Goal: Communication & Community: Answer question/provide support

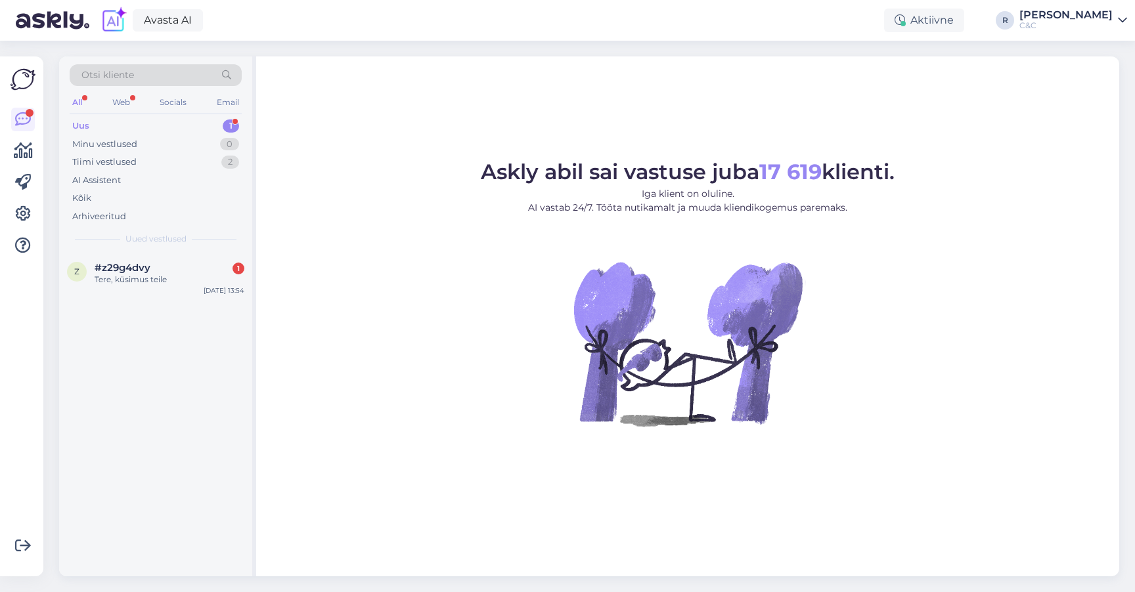
click at [185, 248] on div "Otsi kliente All Web Socials Email Uus 1 Minu vestlused 0 Tiimi vestlused 2 AI …" at bounding box center [155, 154] width 193 height 196
click at [181, 265] on div "#z29g4dvy 1" at bounding box center [170, 268] width 150 height 12
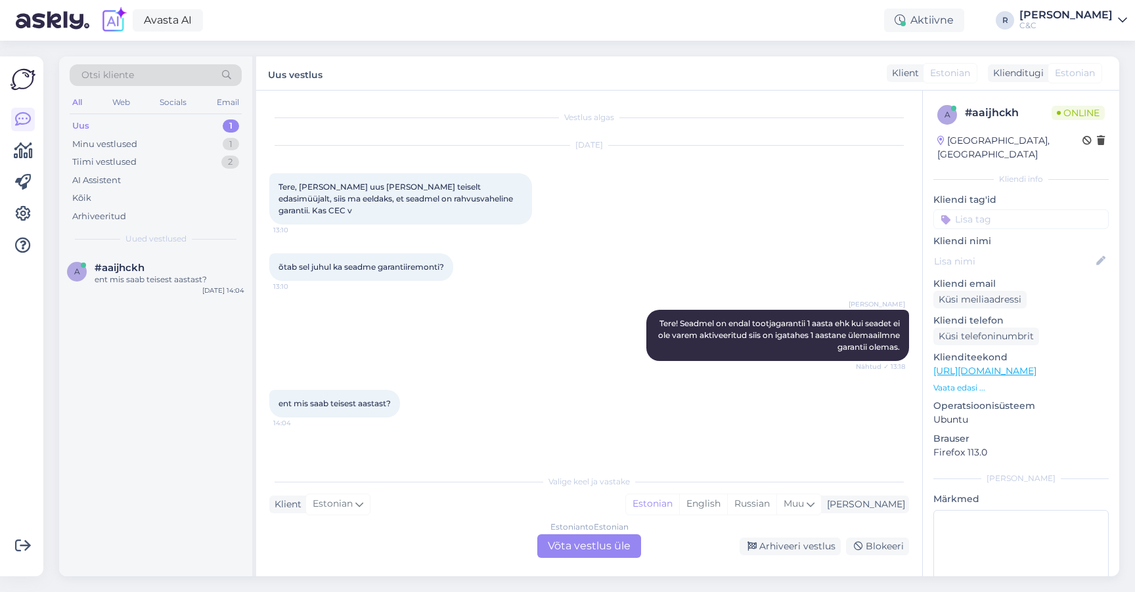
click at [593, 539] on div "Estonian to Estonian Võta vestlus üle" at bounding box center [589, 547] width 104 height 24
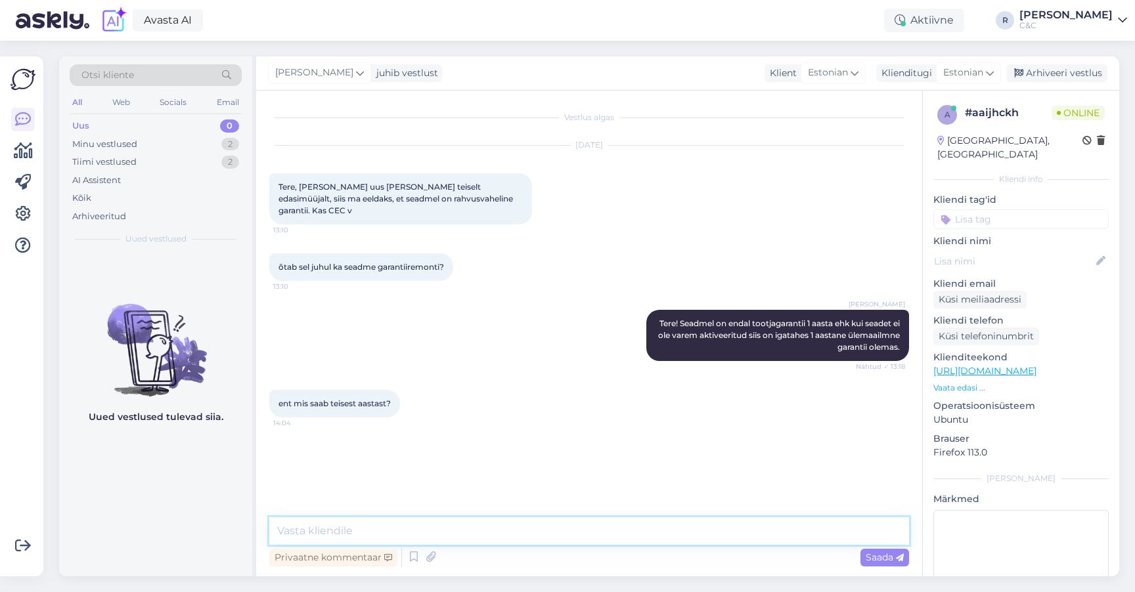
click at [509, 525] on textarea at bounding box center [589, 532] width 640 height 28
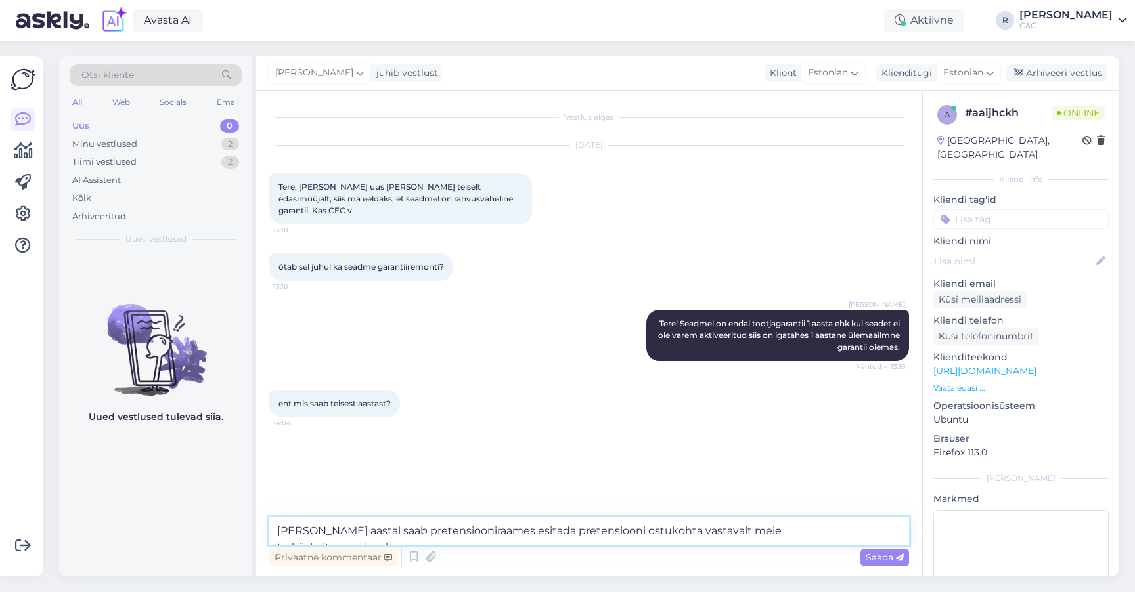
type textarea "[PERSON_NAME] aastal saab pretensiooniraames esitada pretensiooni ostukohta vas…"
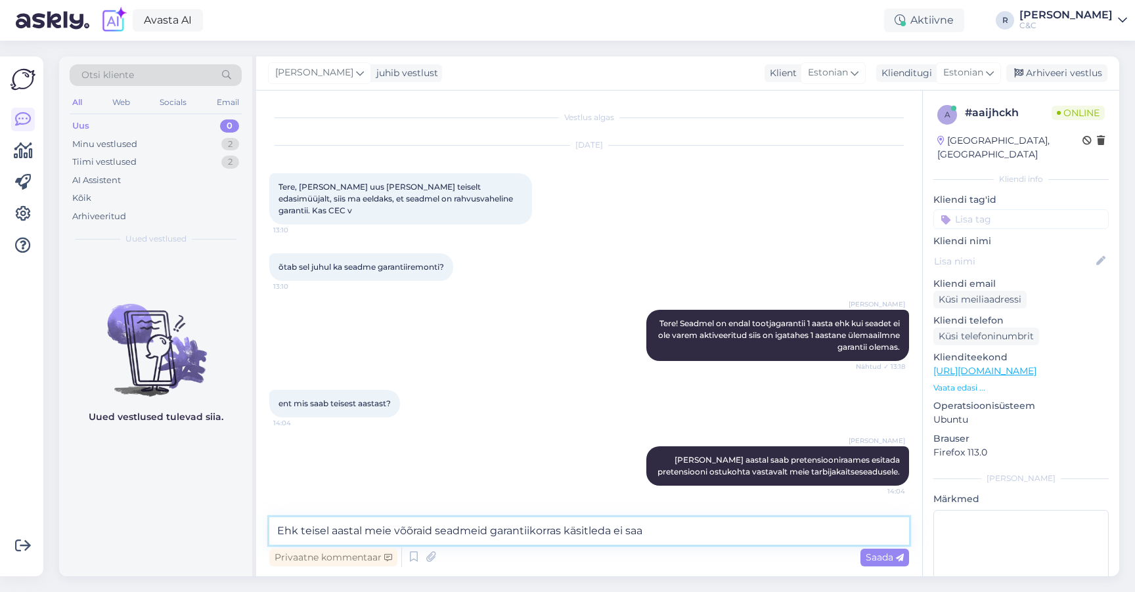
click at [399, 535] on textarea "Ehk teisel aastal meie võõraid seadmeid garantiikorras käsitleda ei saa" at bounding box center [589, 532] width 640 height 28
click at [434, 532] on textarea "Ehk teisel aastal meie "võõraid seadmeid garantiikorras käsitleda ei saa" at bounding box center [589, 532] width 640 height 28
click at [673, 530] on textarea "Ehk teisel aastal meie "võõraid" seadmeid garantiikorras käsitleda ei saa" at bounding box center [589, 532] width 640 height 28
type textarea "Ehk teisel aastal meie "võõraid" seadmeid garantiikorras käsitleda ei saa."
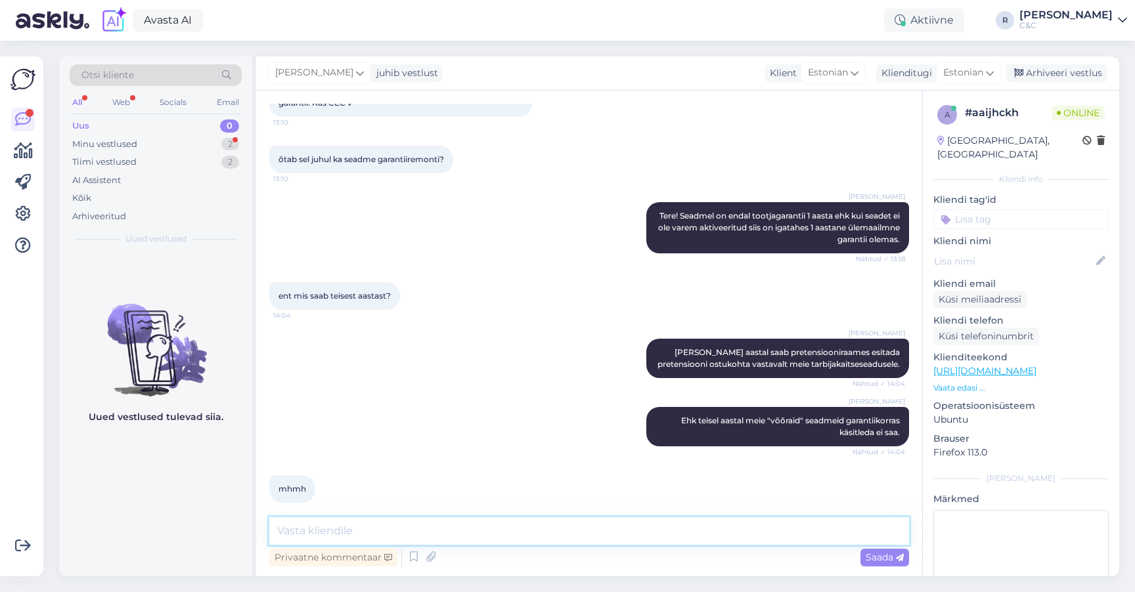
scroll to position [164, 0]
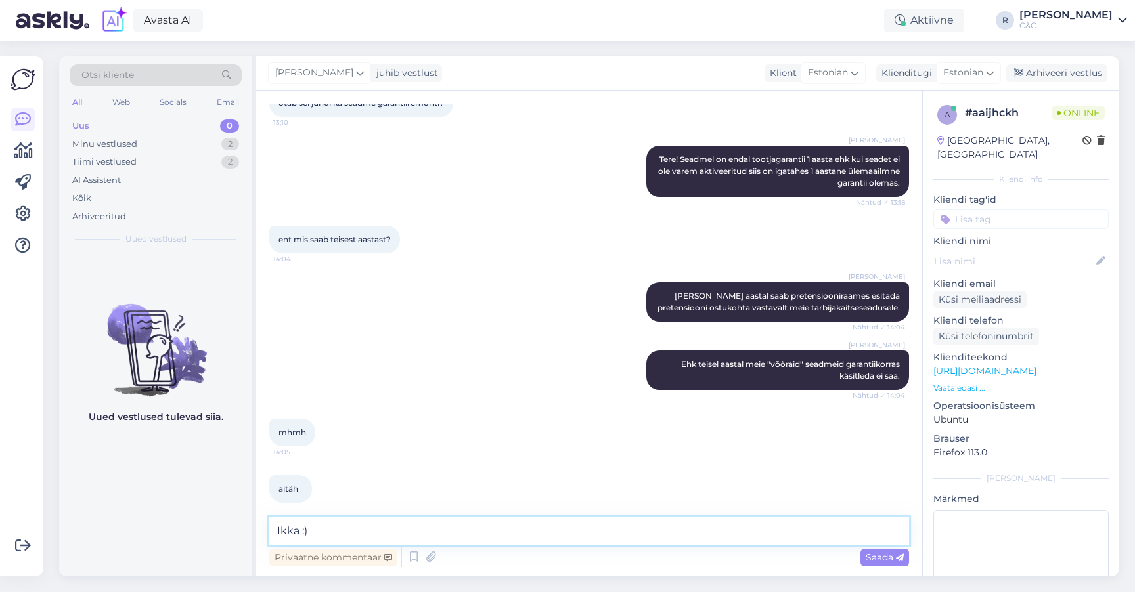
type textarea "Ikka :)"
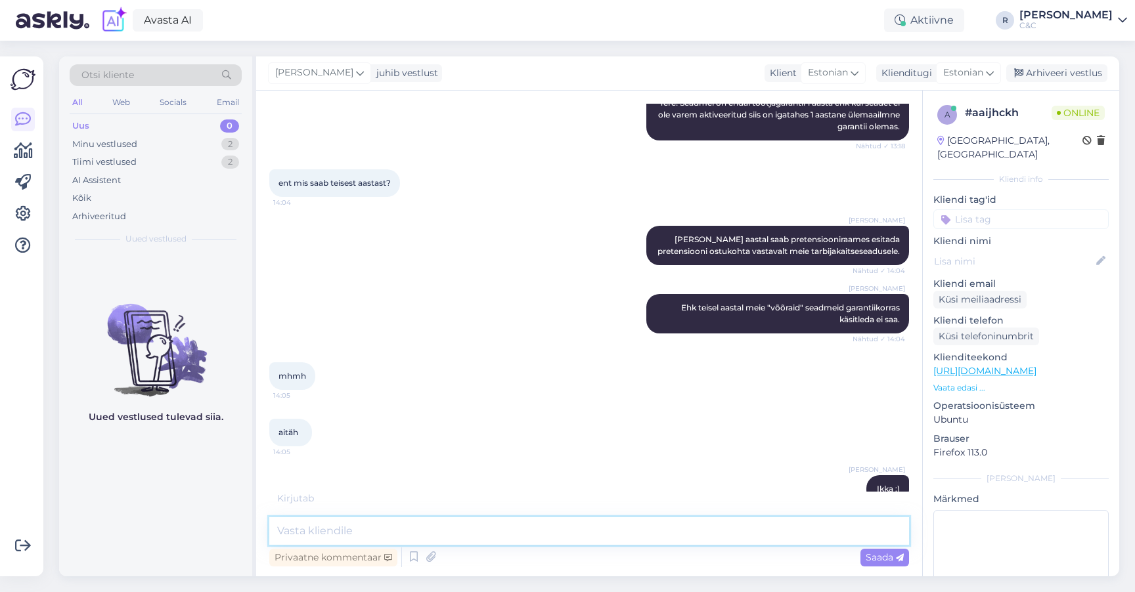
scroll to position [277, 0]
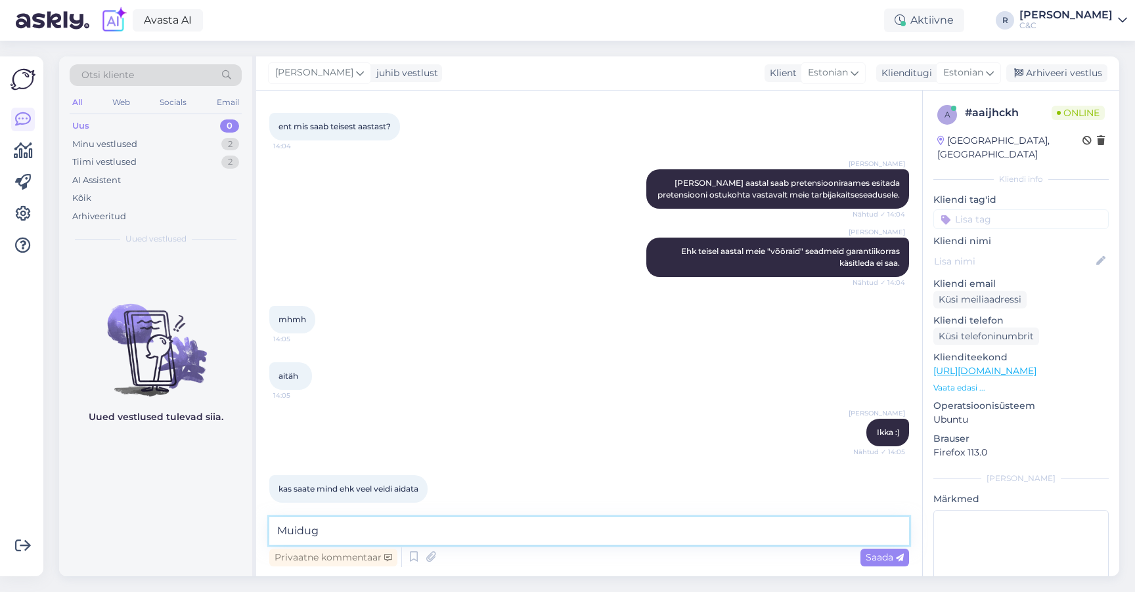
type textarea "Muidugi"
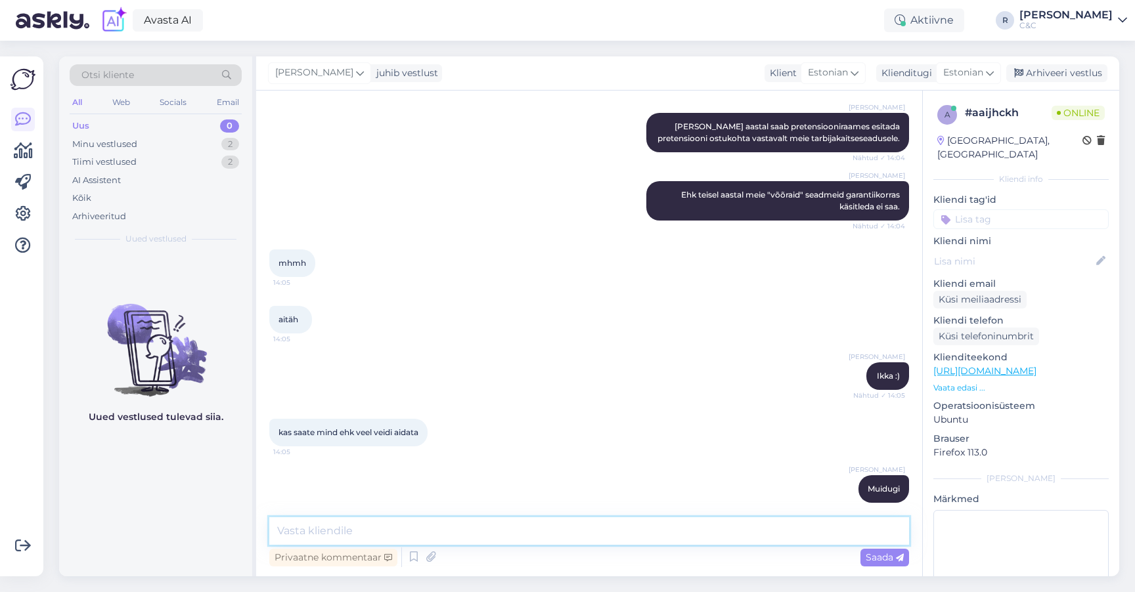
scroll to position [426, 0]
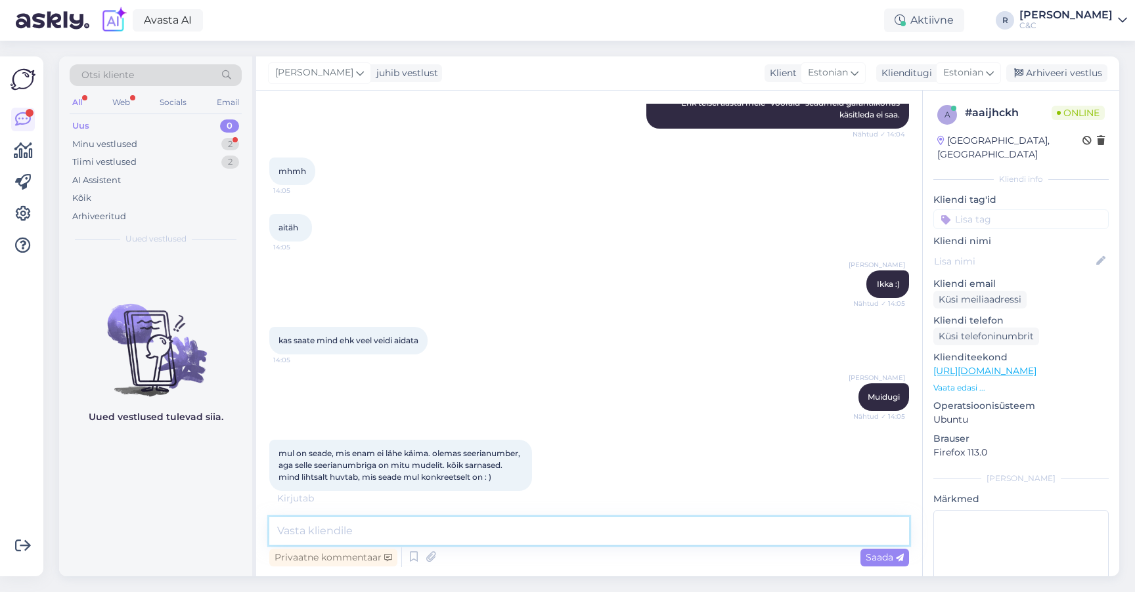
click at [558, 538] on textarea at bounding box center [589, 532] width 640 height 28
click at [468, 531] on textarea at bounding box center [589, 532] width 640 height 28
click at [466, 534] on textarea at bounding box center [589, 532] width 640 height 28
click at [438, 539] on textarea at bounding box center [589, 532] width 640 height 28
type textarea "Mis seade?"
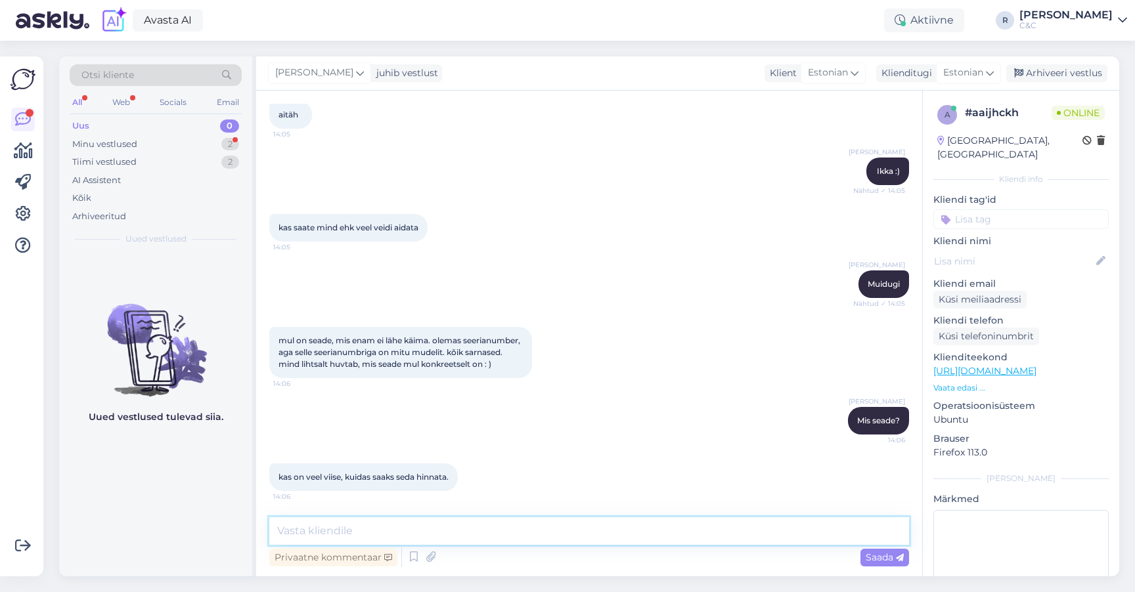
scroll to position [595, 0]
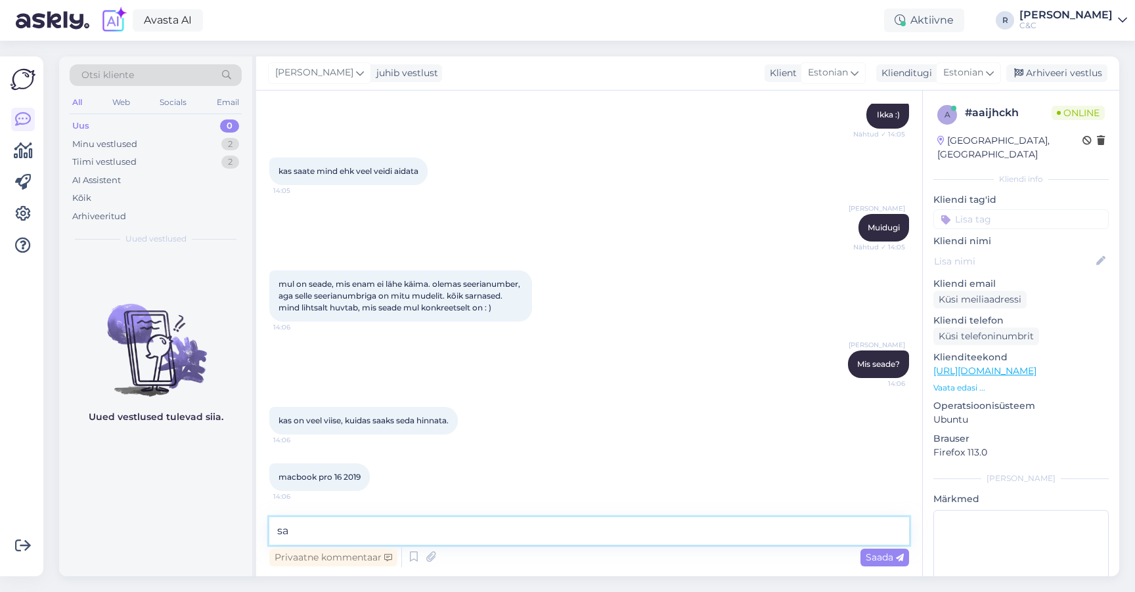
type textarea "s"
type textarea "Saatke seerianumber mis põhjakaane peal on."
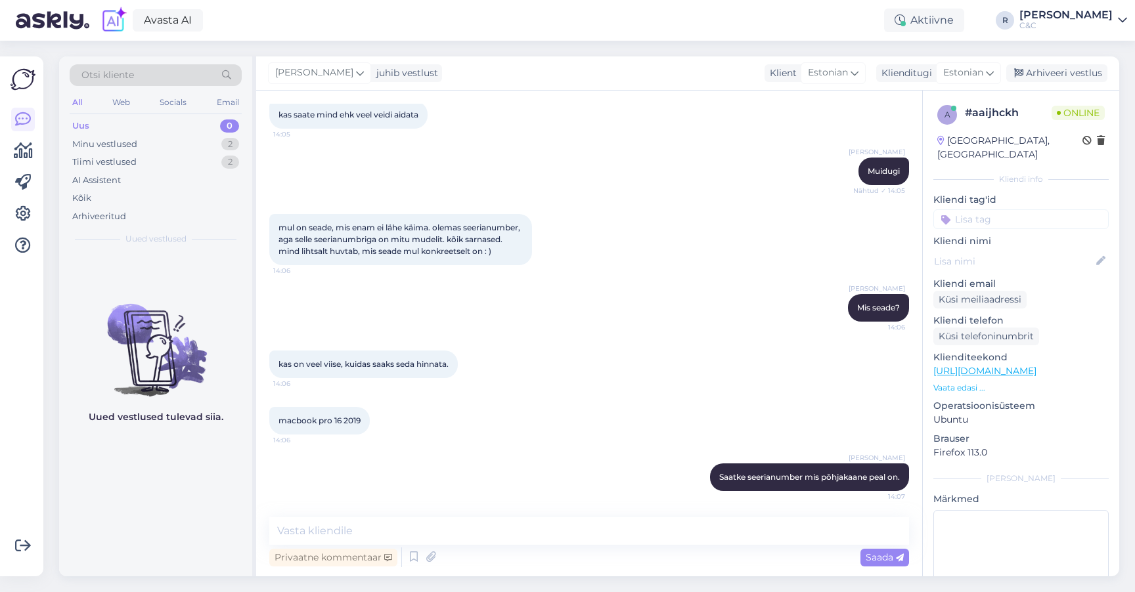
click at [477, 546] on div "Privaatne kommentaar Saada" at bounding box center [589, 557] width 640 height 25
click at [476, 538] on textarea at bounding box center [589, 532] width 640 height 28
click at [473, 545] on div "Privaatne kommentaar Saada" at bounding box center [589, 557] width 640 height 25
click at [472, 533] on textarea at bounding box center [589, 532] width 640 height 28
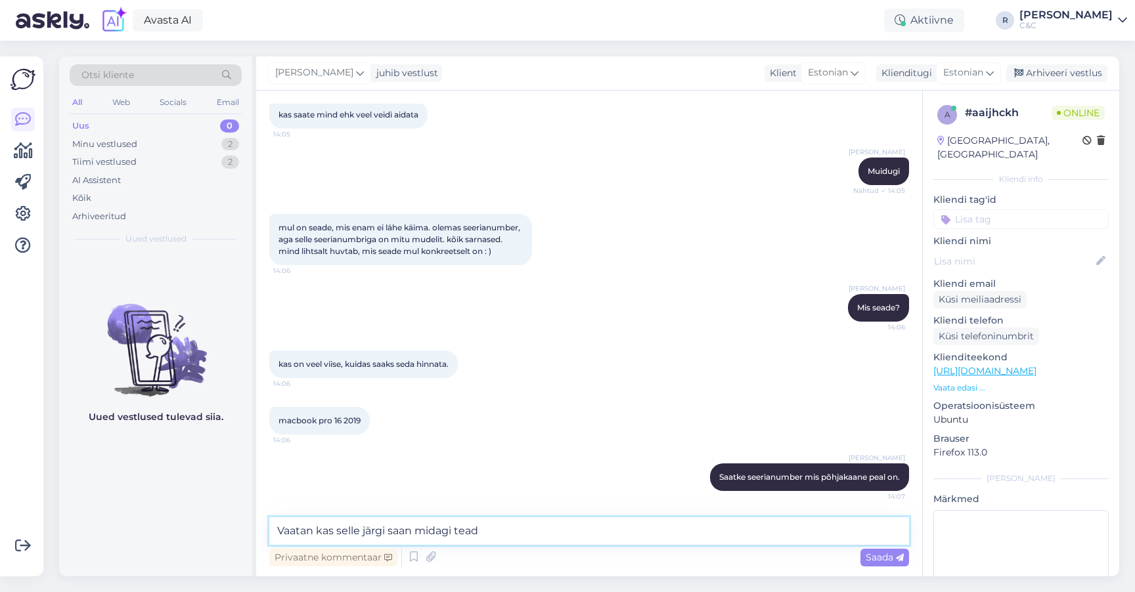
type textarea "Vaatan kas selle järgi saan midagi teada"
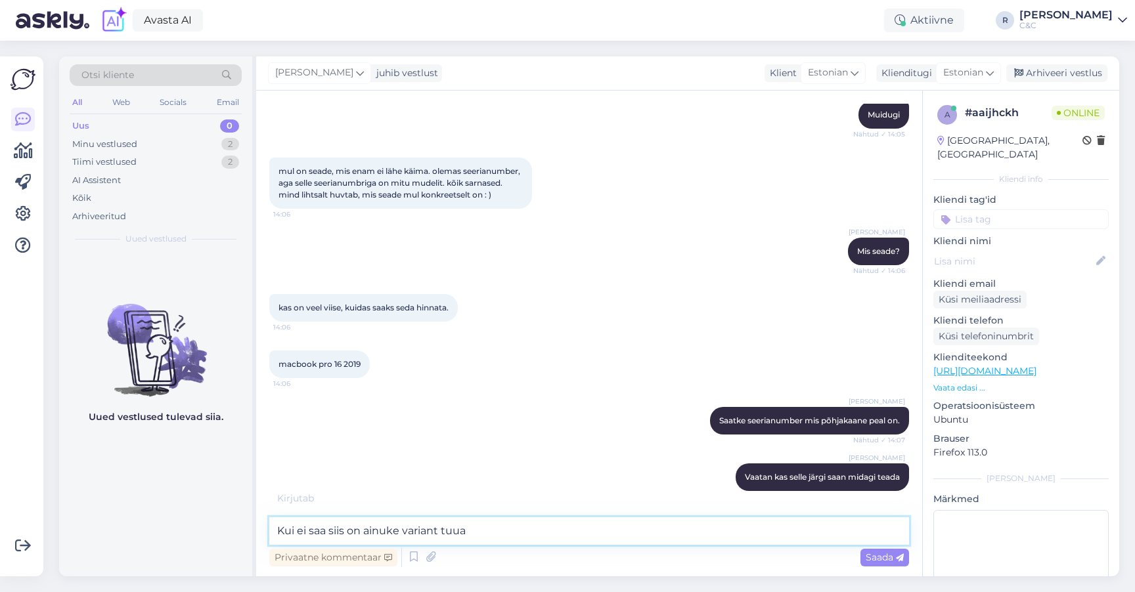
scroll to position [765, 0]
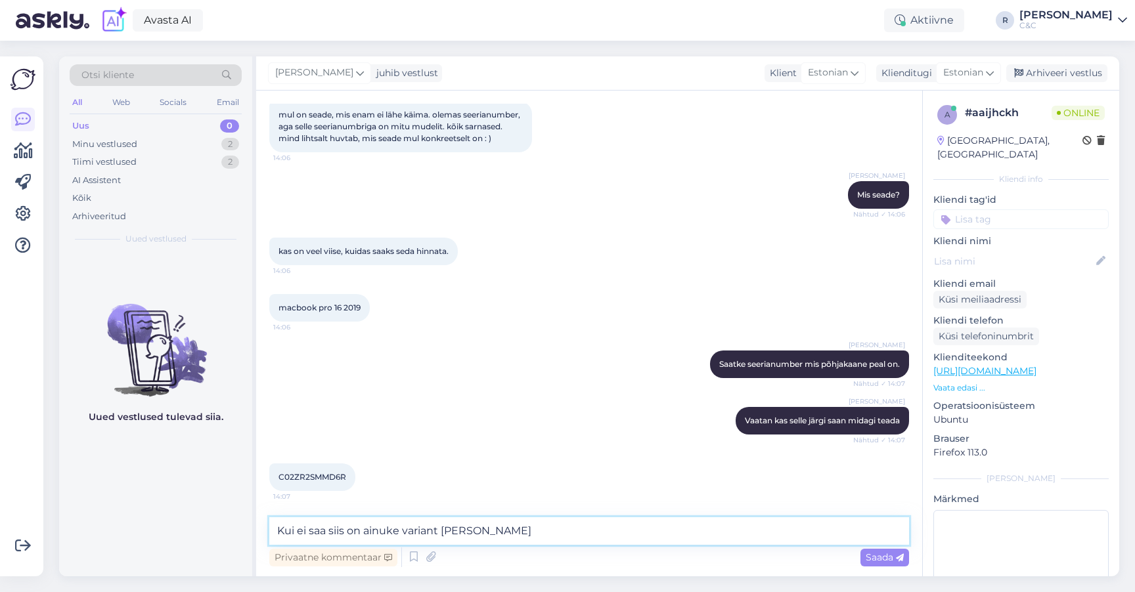
type textarea "Kui ei saa siis on ainuke variant [PERSON_NAME]"
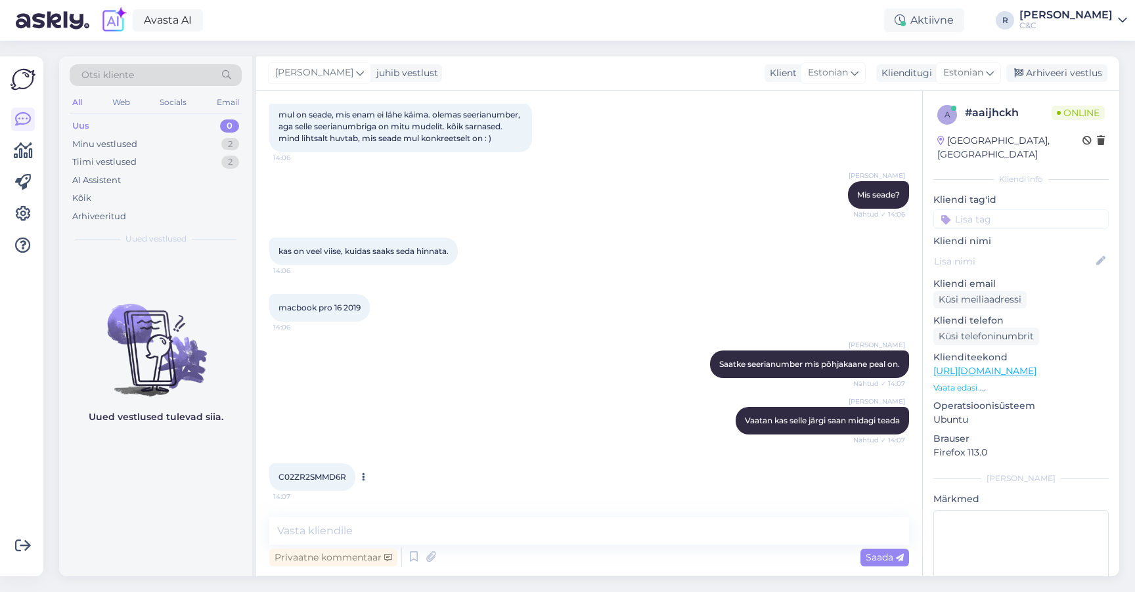
click at [322, 484] on div "C02ZR2SMMD6R 14:07" at bounding box center [312, 478] width 86 height 28
click at [322, 480] on span "C02ZR2SMMD6R" at bounding box center [312, 477] width 68 height 10
copy div "C02ZR2SMMD6R 14:07"
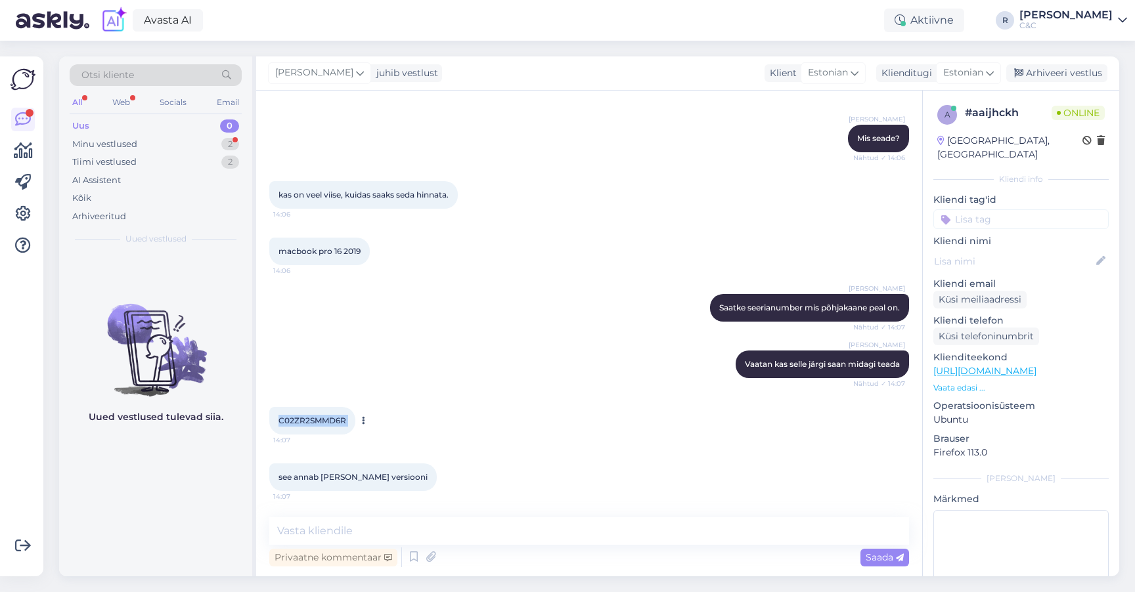
click at [321, 422] on span "C02ZR2SMMD6R" at bounding box center [312, 421] width 68 height 10
click at [365, 536] on textarea at bounding box center [589, 532] width 640 height 28
paste textarea "NO PRO APPS BUNDLE PREINSTALLED, NO FINAL CUT PRO PREINSTALLED, NO NUMBERS PREI…"
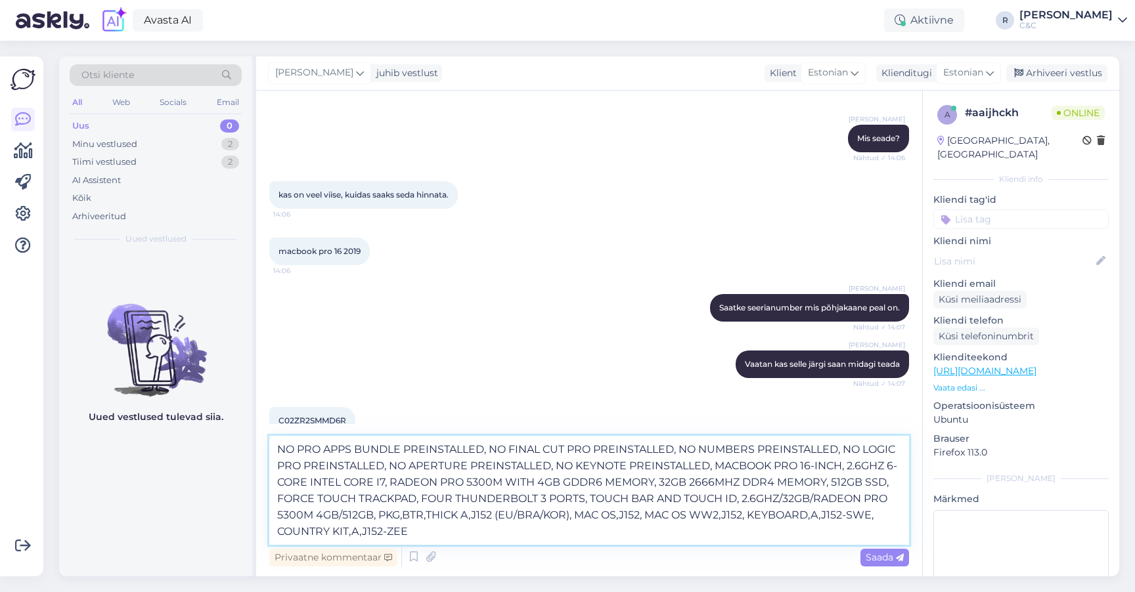
drag, startPoint x: 757, startPoint y: 467, endPoint x: 298, endPoint y: 426, distance: 460.3
click at [298, 426] on div "Vestlus algas [DATE] Tere, [PERSON_NAME] uus [PERSON_NAME] teiselt edasimüüjalt…" at bounding box center [589, 334] width 666 height 486
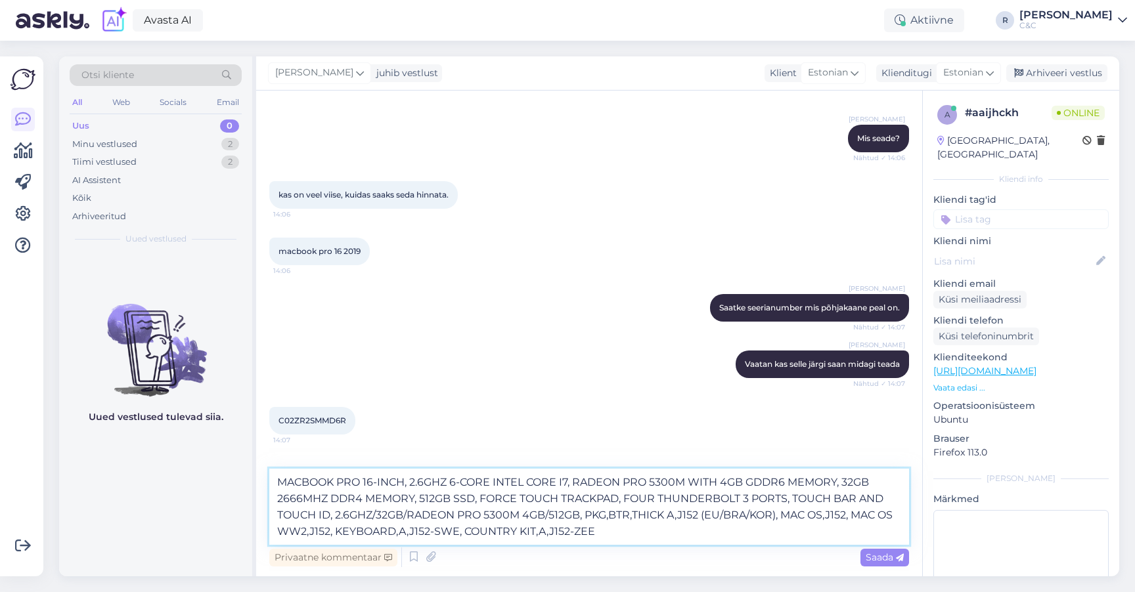
drag, startPoint x: 633, startPoint y: 532, endPoint x: 482, endPoint y: 497, distance: 155.2
click at [482, 497] on textarea "MACBOOK PRO 16-INCH, 2.6GHZ 6-CORE INTEL CORE I7, RADEON PRO 5300M WITH 4GB GDD…" at bounding box center [589, 507] width 640 height 76
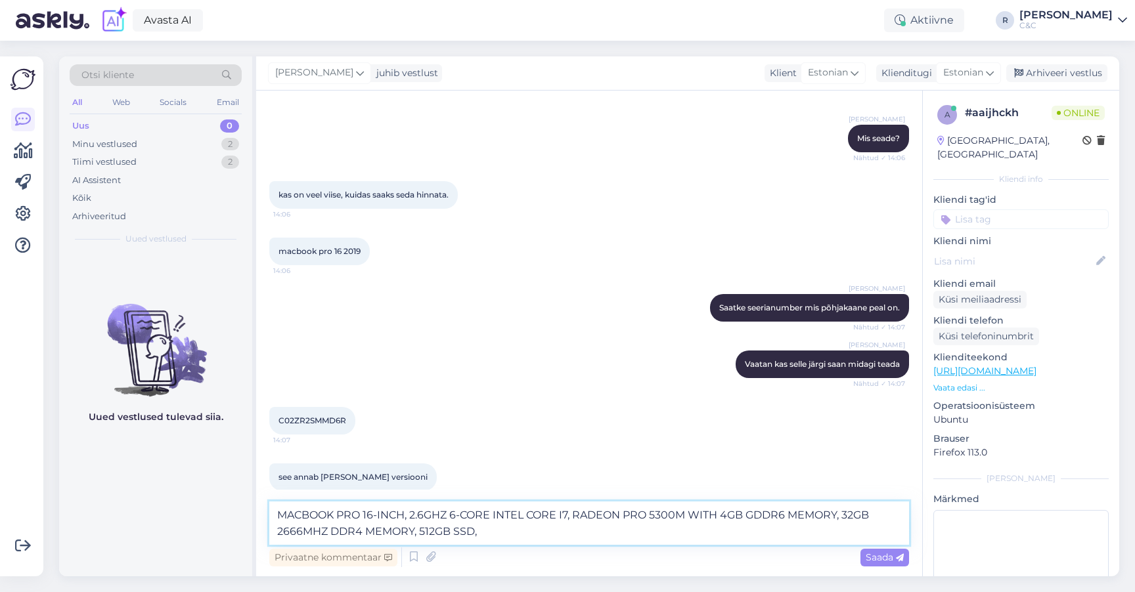
type textarea "MACBOOK PRO 16-INCH, 2.6GHZ 6-CORE INTEL CORE I7, RADEON PRO 5300M WITH 4GB GDD…"
click at [523, 531] on textarea "MACBOOK PRO 16-INCH, 2.6GHZ 6-CORE INTEL CORE I7, RADEON PRO 5300M WITH 4GB GDD…" at bounding box center [589, 523] width 640 height 43
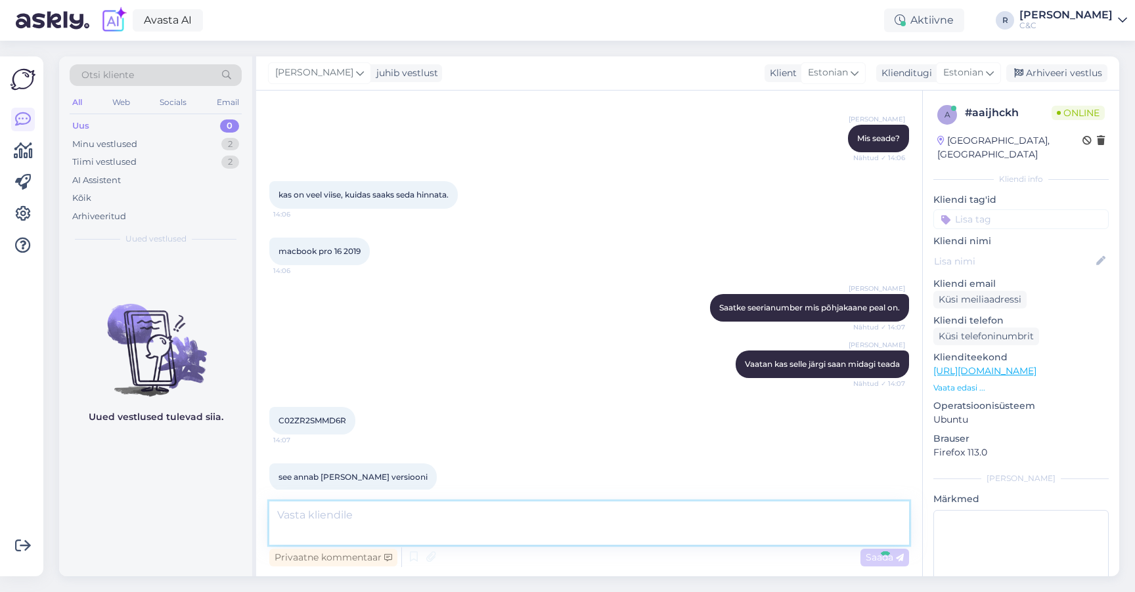
scroll to position [901, 0]
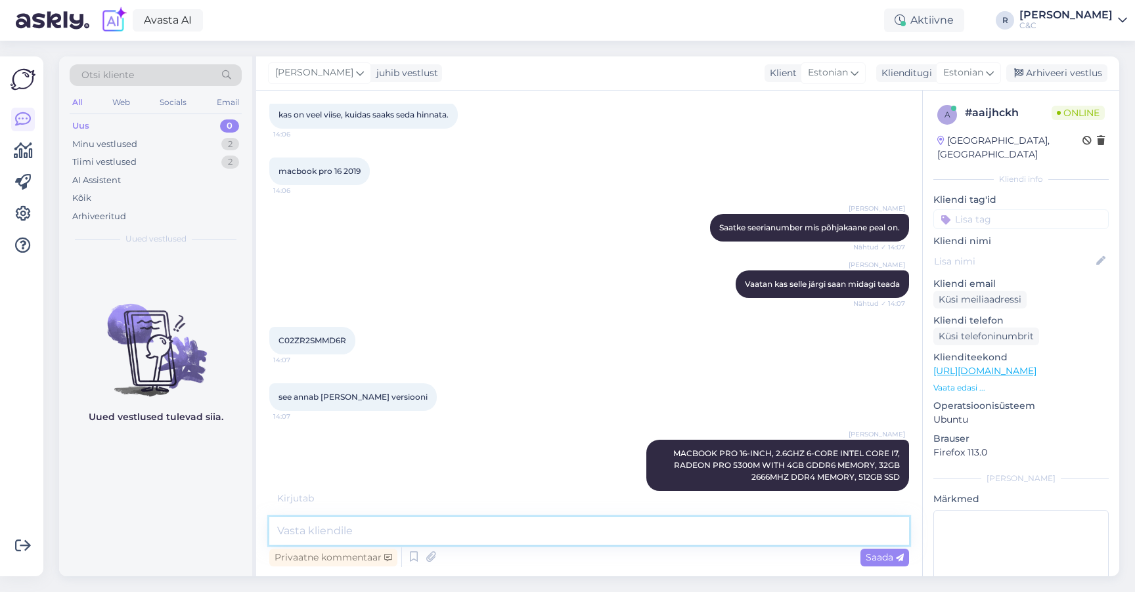
click at [409, 541] on textarea at bounding box center [589, 532] width 640 height 28
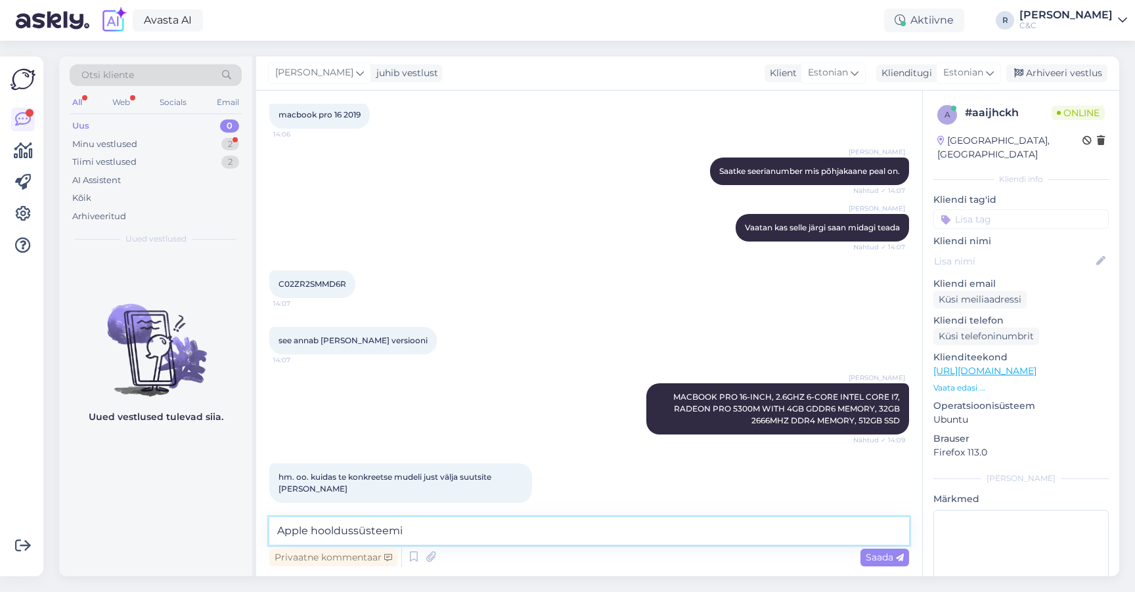
scroll to position [1014, 0]
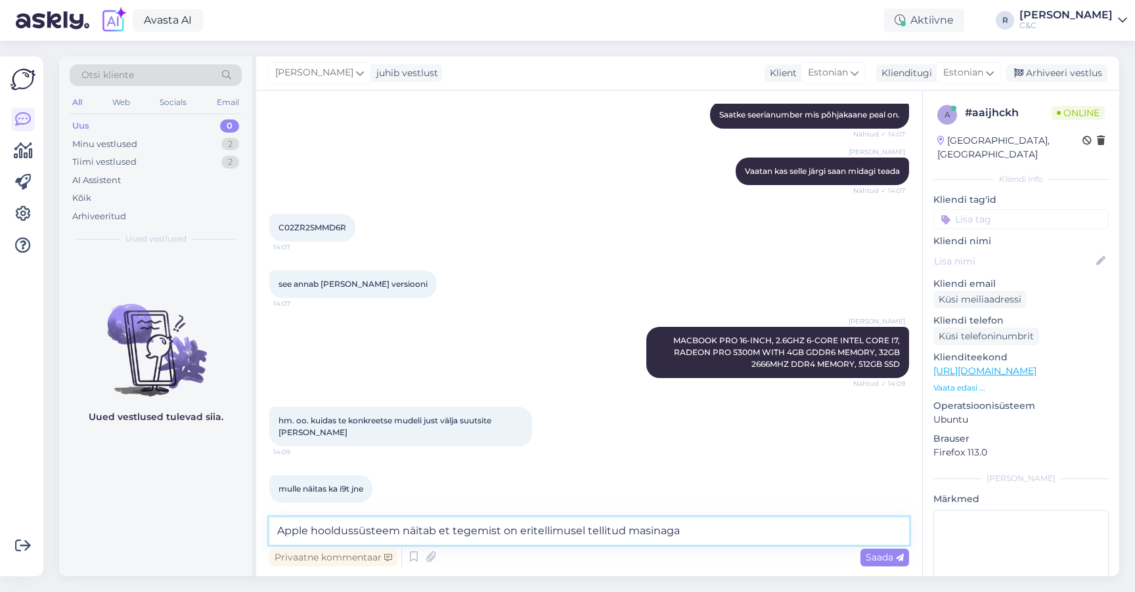
type textarea "Apple hooldussüsteem näitab et tegemist on eritellimusel tellitud masinaga."
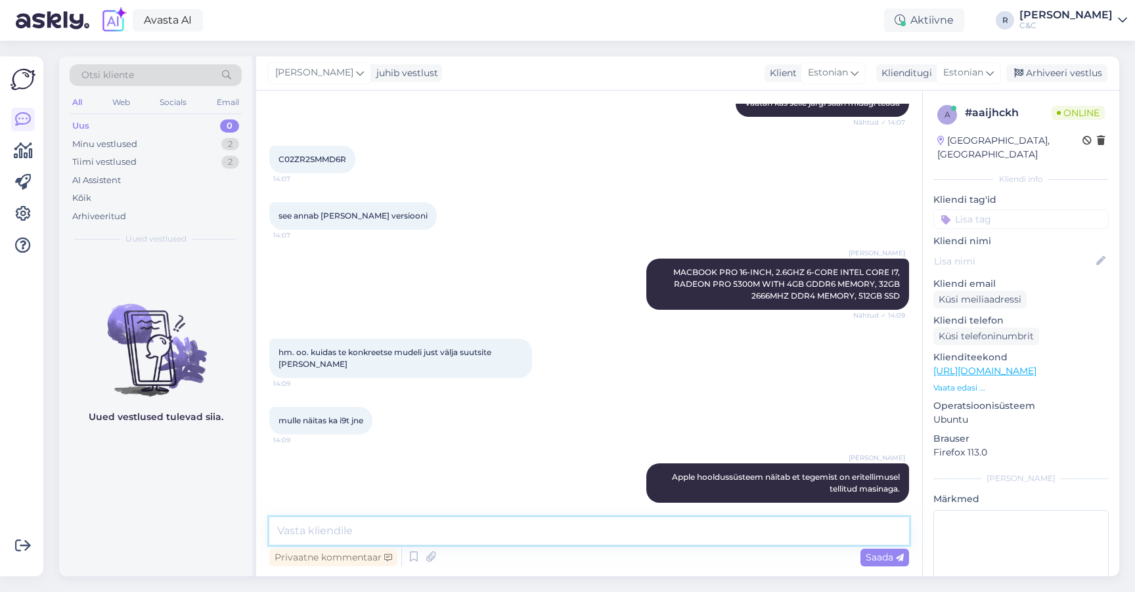
click at [530, 534] on textarea at bounding box center [589, 532] width 640 height 28
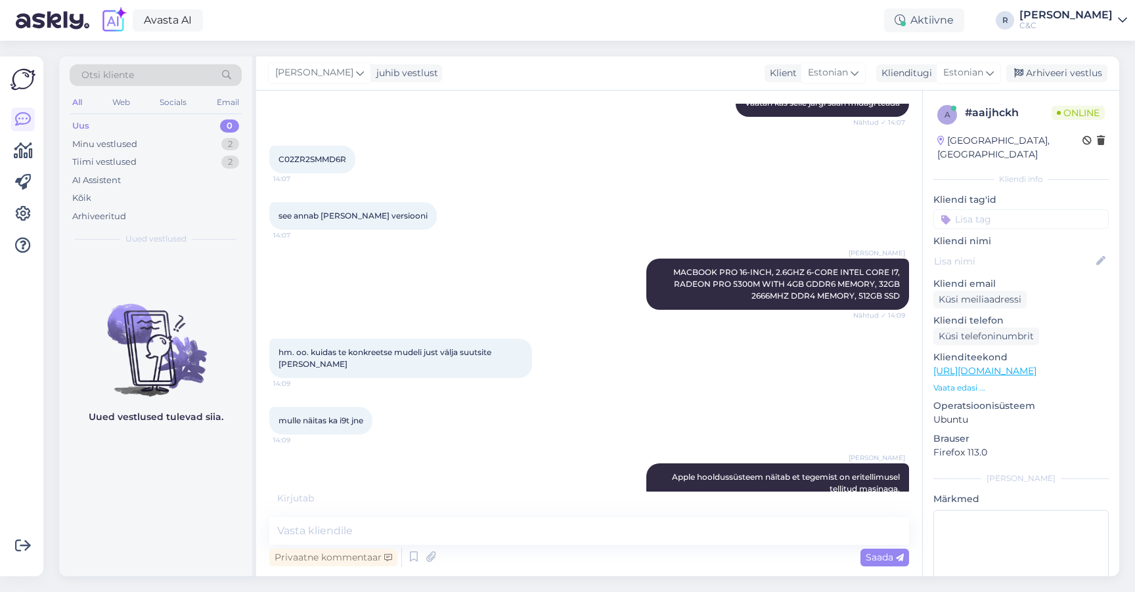
scroll to position [1139, 0]
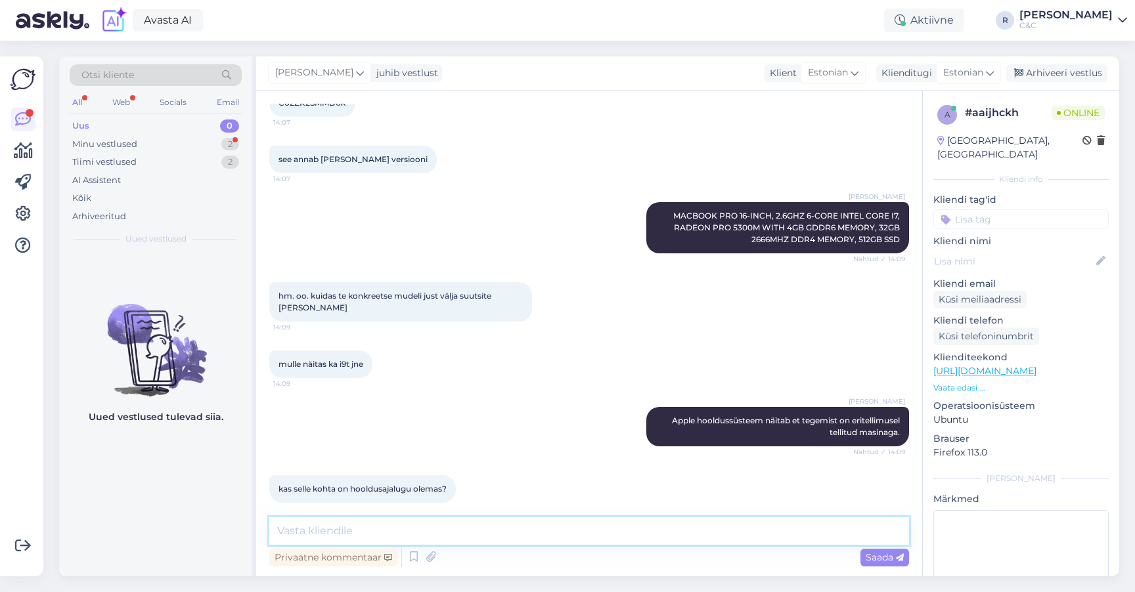
click at [401, 525] on textarea at bounding box center [589, 532] width 640 height 28
click at [416, 528] on textarea at bounding box center [589, 532] width 640 height 28
click at [372, 515] on div "Vestlus algas [DATE] Tere, [PERSON_NAME] uus [PERSON_NAME] teiselt edasimüüjalt…" at bounding box center [589, 334] width 666 height 486
click at [370, 523] on textarea at bounding box center [589, 532] width 640 height 28
type textarea "Ei"
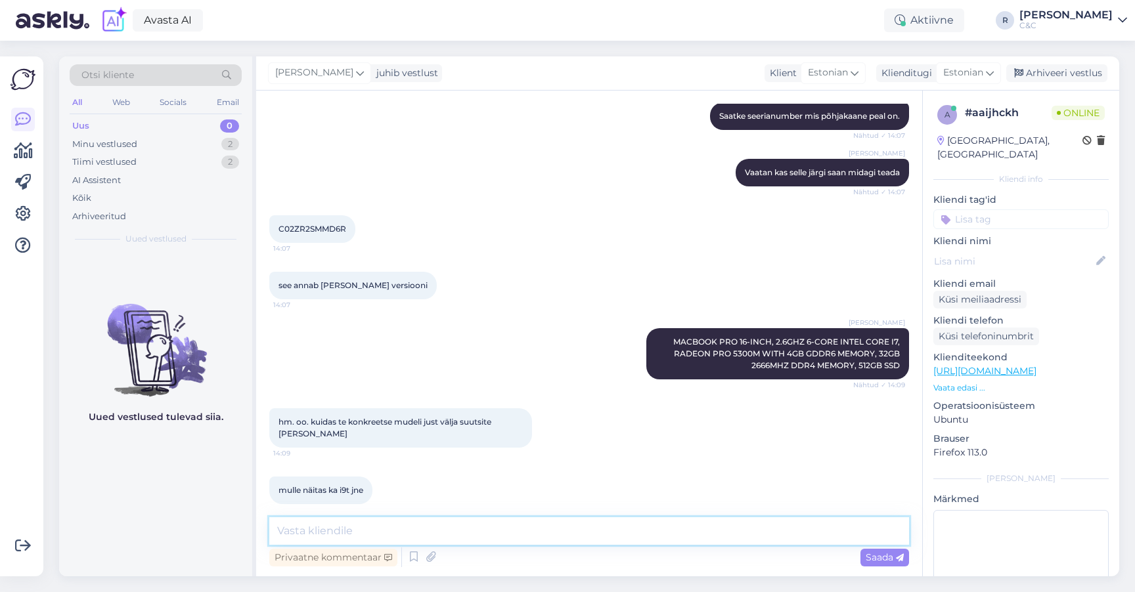
scroll to position [1012, 0]
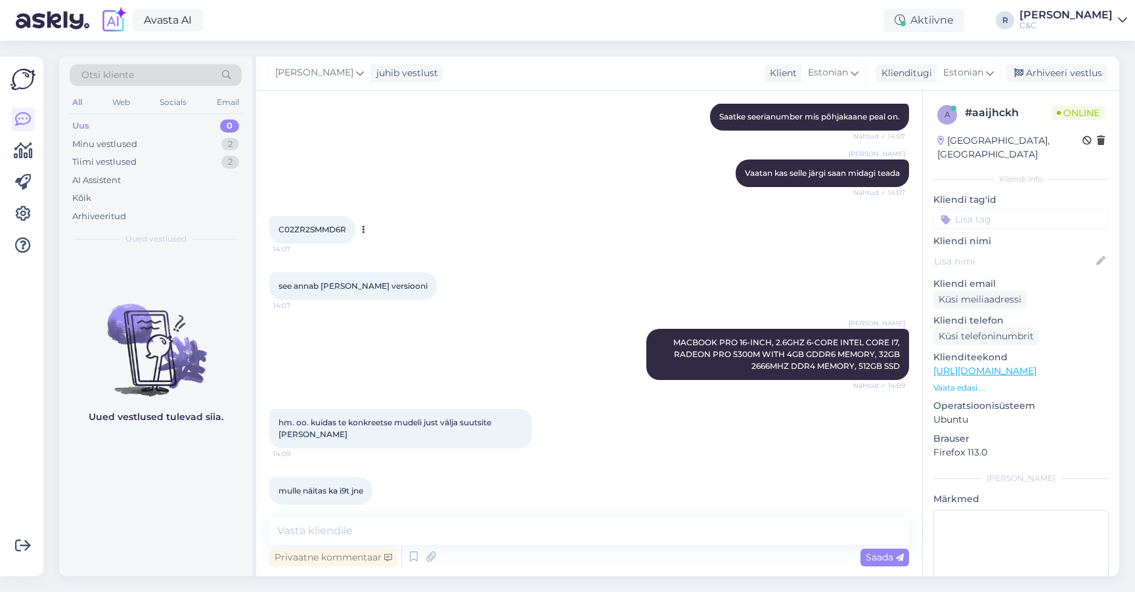
click at [321, 233] on span "C02ZR2SMMD6R" at bounding box center [312, 230] width 68 height 10
copy div "C02ZR2SMMD6R 14:07"
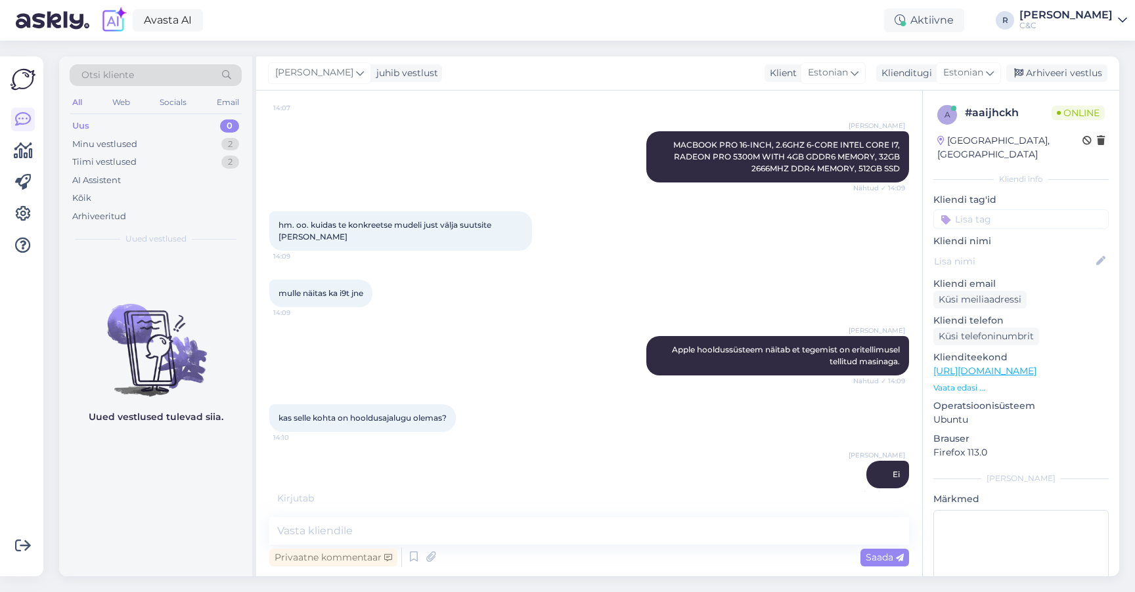
scroll to position [1209, 0]
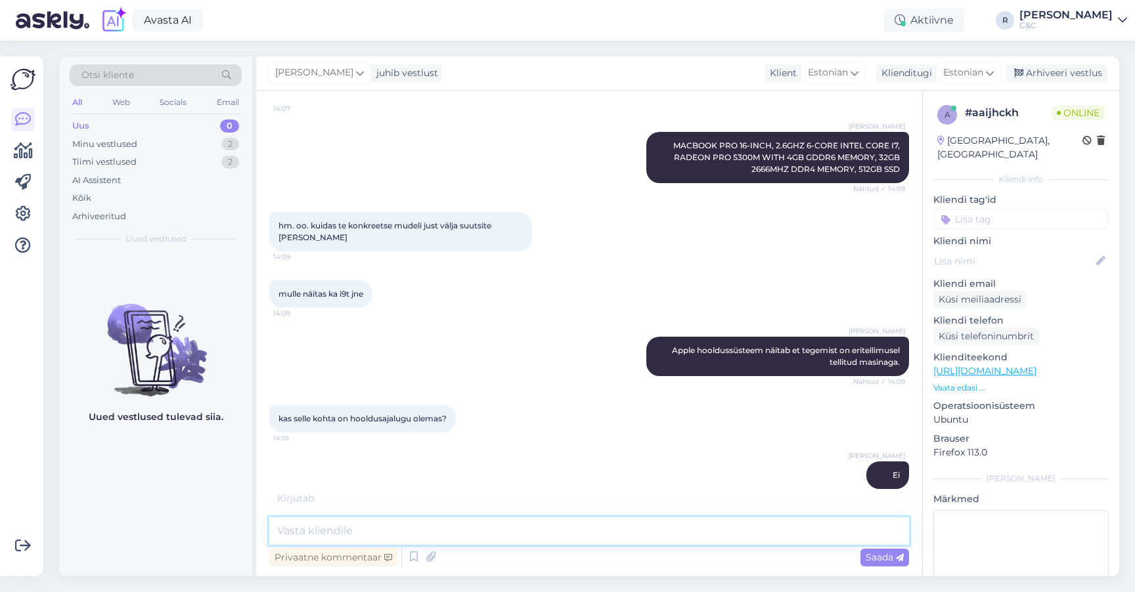
click at [451, 537] on textarea at bounding box center [589, 532] width 640 height 28
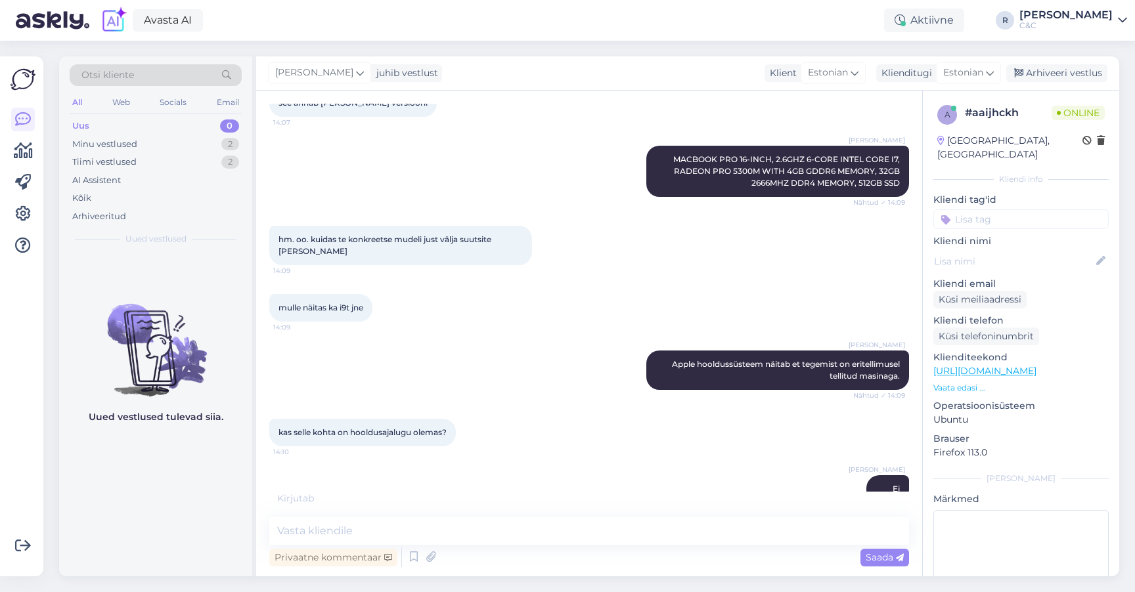
scroll to position [1264, 0]
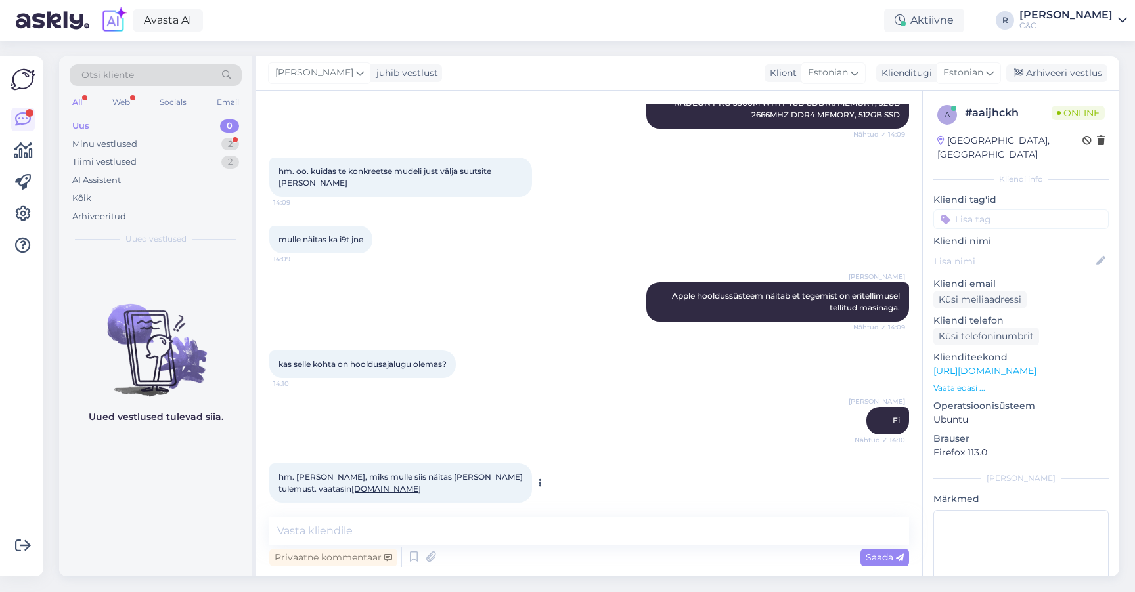
click at [351, 484] on link "[DOMAIN_NAME]" at bounding box center [386, 489] width 70 height 10
click at [374, 527] on textarea at bounding box center [589, 532] width 640 height 28
click at [370, 527] on textarea at bounding box center [589, 532] width 640 height 28
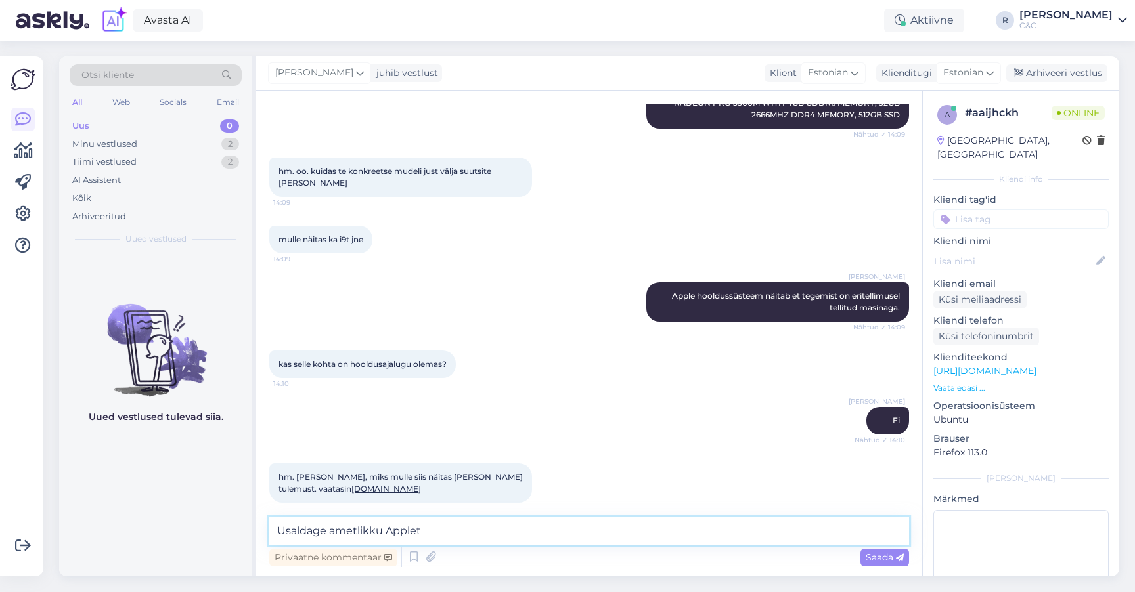
scroll to position [1332, 0]
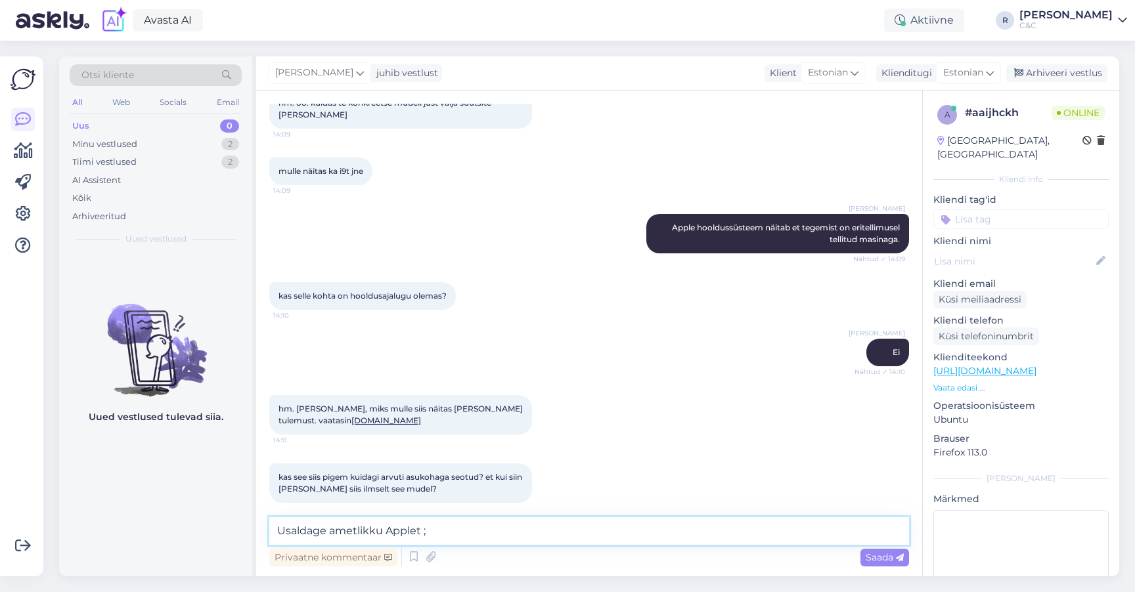
type textarea "Usaldage ametlikku Applet ;)"
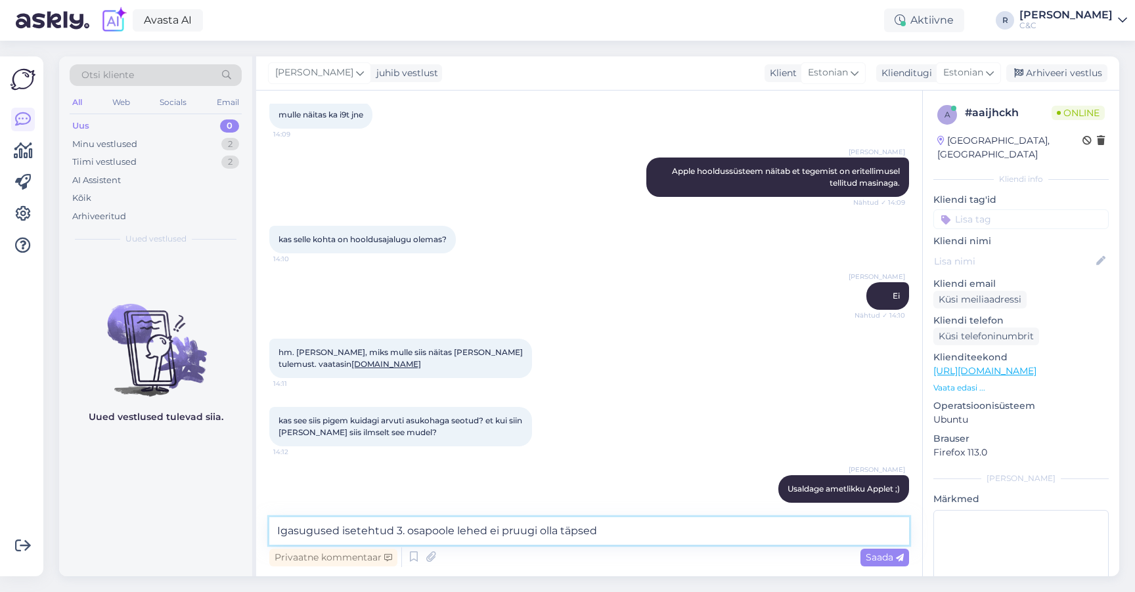
type textarea "Igasugused isetehtud 3. osapoole lehed ei pruugi olla täpsed."
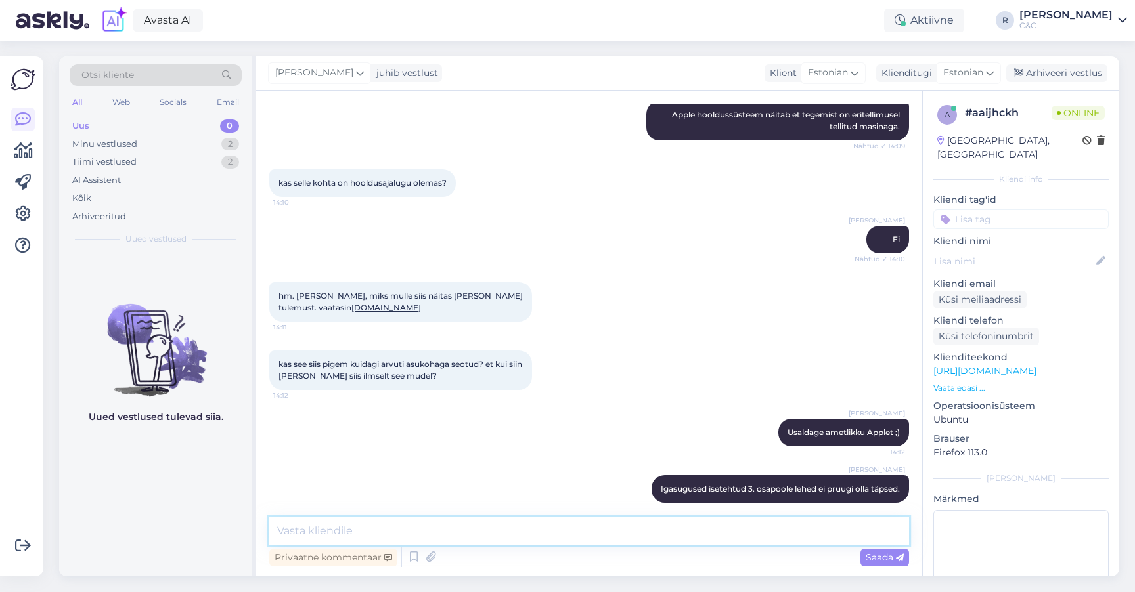
click at [433, 532] on textarea at bounding box center [589, 532] width 640 height 28
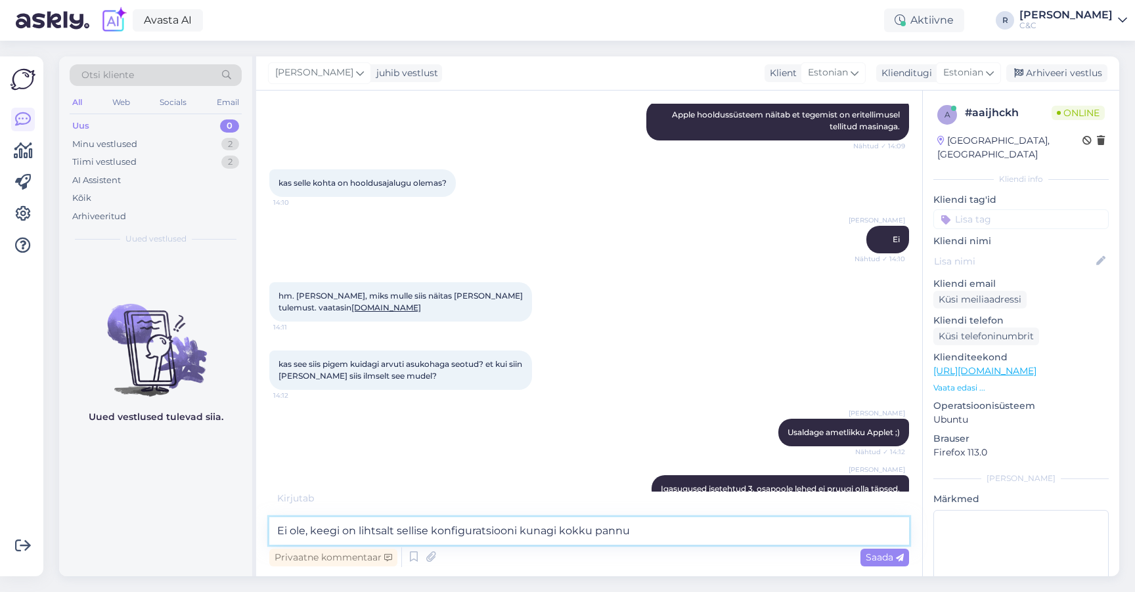
type textarea "Ei ole, keegi on lihtsalt sellise konfiguratsiooni kunagi kokku pannud"
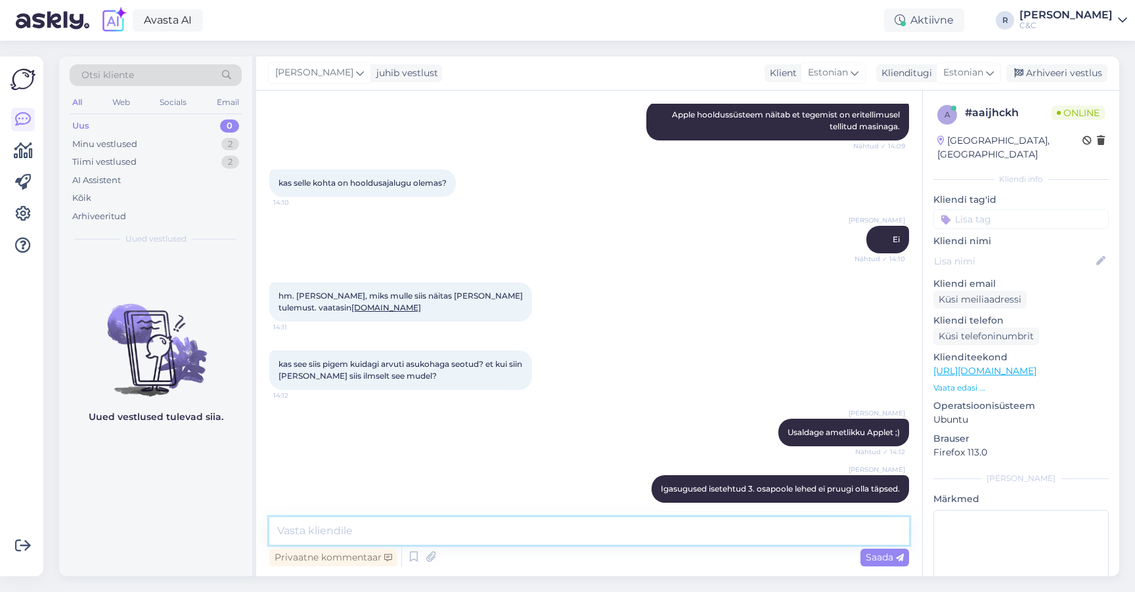
scroll to position [1513, 0]
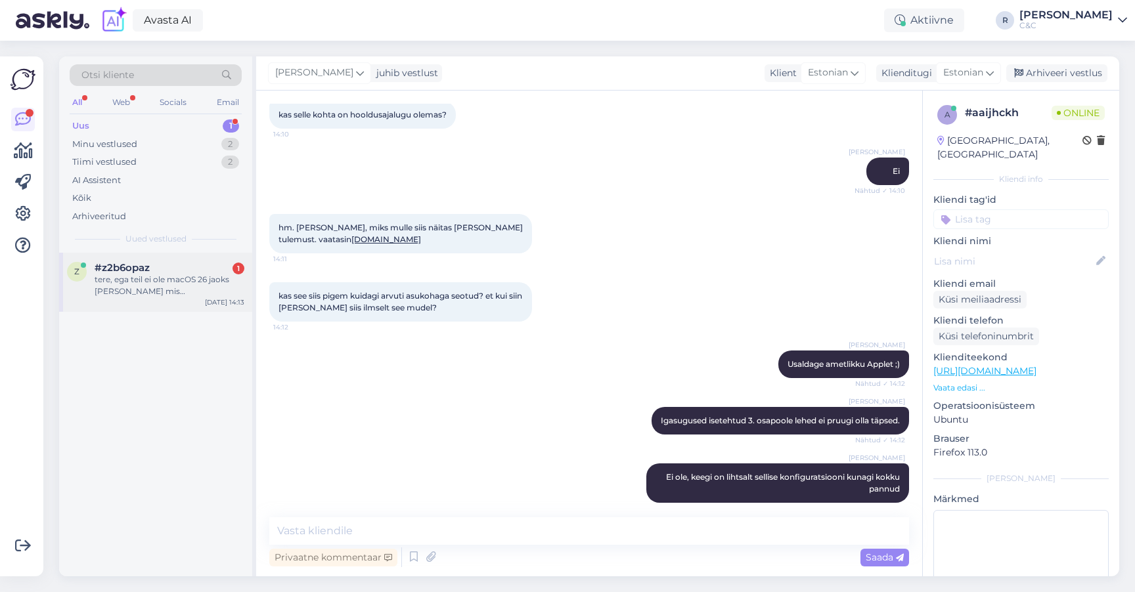
click at [193, 294] on div "tere, ega teil ei ole macOS 26 jaoks [PERSON_NAME] mis [PERSON_NAME] kataloogi …" at bounding box center [170, 286] width 150 height 24
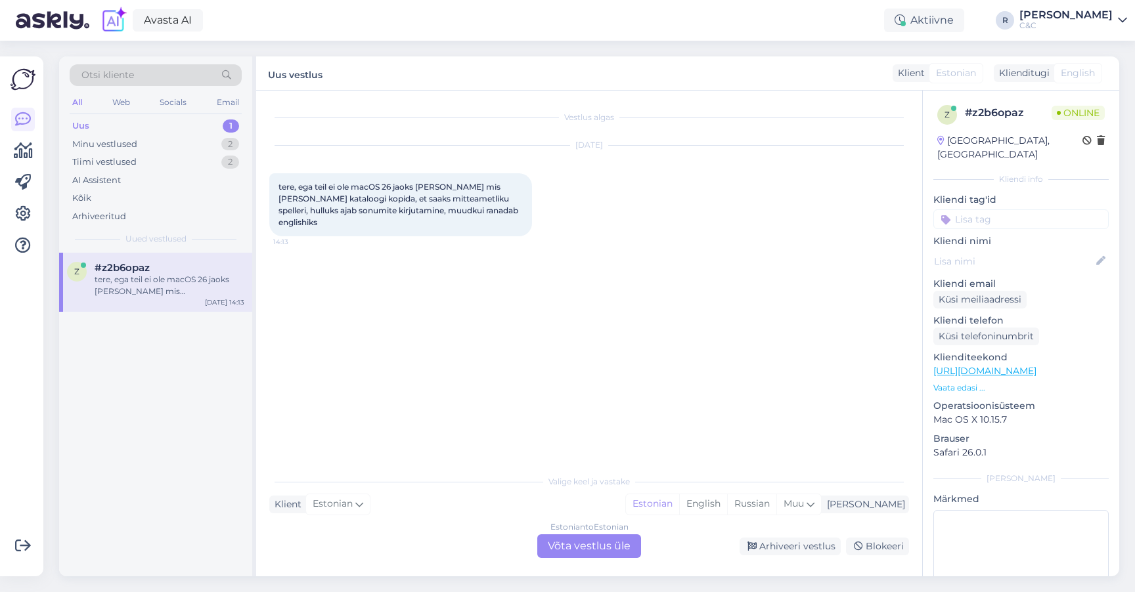
scroll to position [0, 0]
click at [561, 544] on div "Estonian to Estonian Võta vestlus üle" at bounding box center [589, 547] width 104 height 24
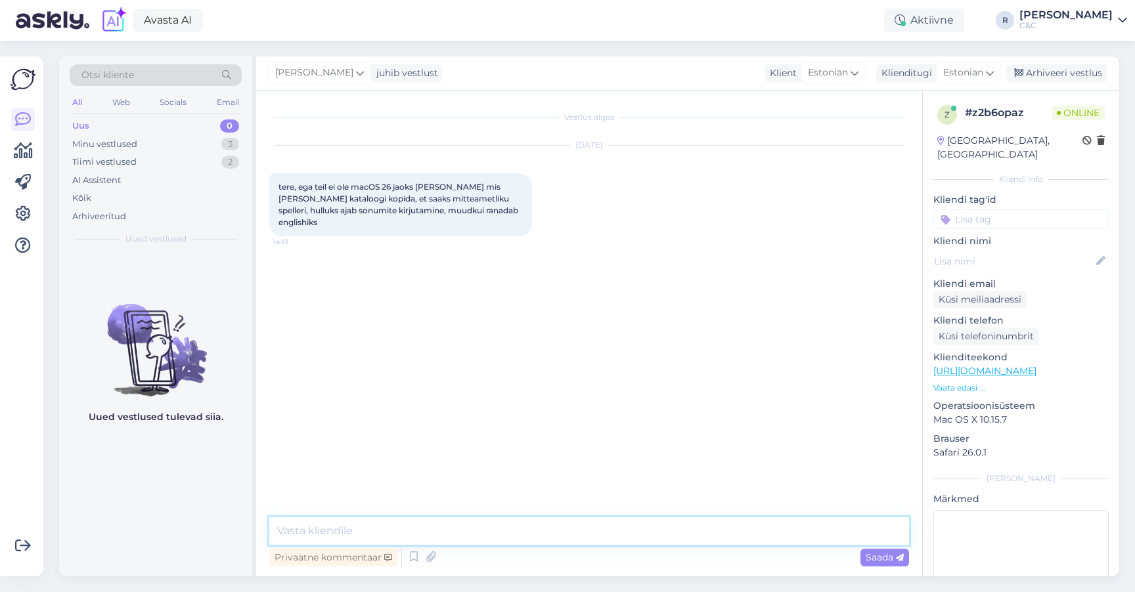
click at [516, 524] on textarea at bounding box center [589, 532] width 640 height 28
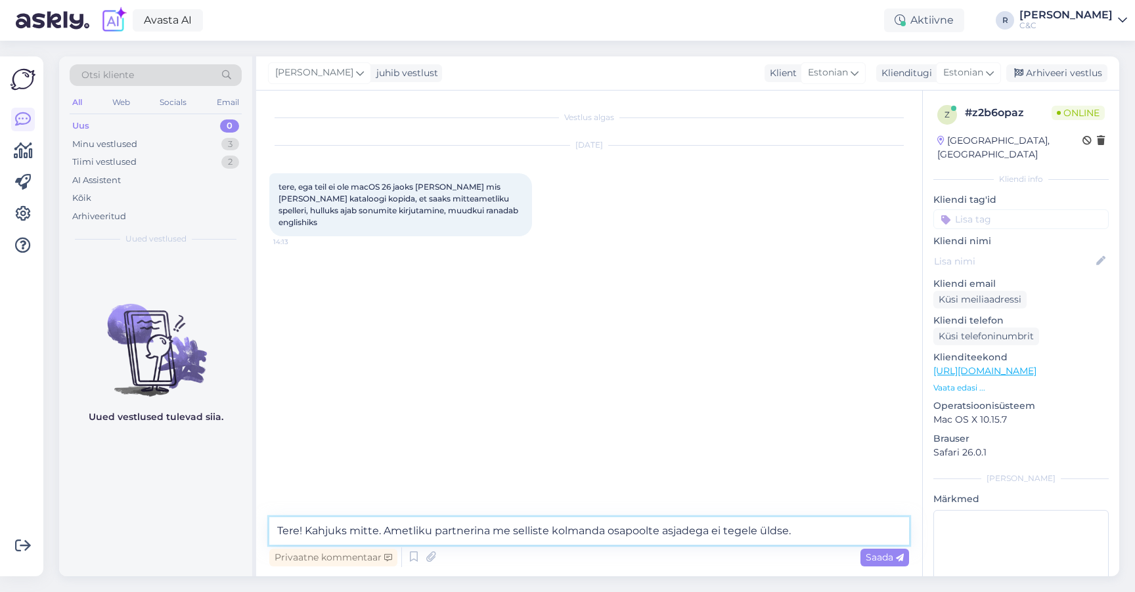
click at [398, 530] on textarea "Tere! Kahjuks mitte. Ametliku partnerina me selliste kolmanda osapoolte asjadeg…" at bounding box center [589, 532] width 640 height 28
click at [380, 530] on textarea "Tere! Kahjuks mitte. Ametliku partnerina me selliste kolmanda osapoolte asjadeg…" at bounding box center [589, 532] width 640 height 28
drag, startPoint x: 304, startPoint y: 531, endPoint x: 789, endPoint y: 535, distance: 484.7
click at [789, 535] on textarea "Tere! Kahjuks mitte. Ametliku partnerina me selliste kolmanda osapoolte asjadeg…" at bounding box center [589, 532] width 640 height 28
type textarea "Tere! Otseselt mitte aga ma uurin korra ettevõttest, kas keegi veel Spellerit k…"
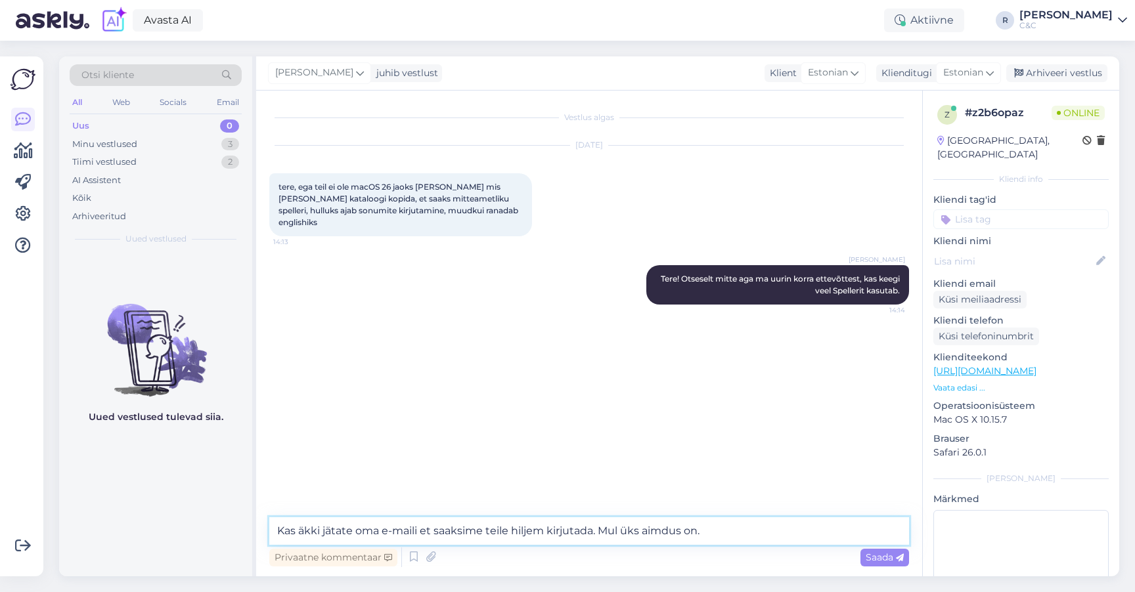
type textarea "Kas äkki jätate oma e-maili et saaksime teile hiljem kirjutada. Mul üks aimdus …"
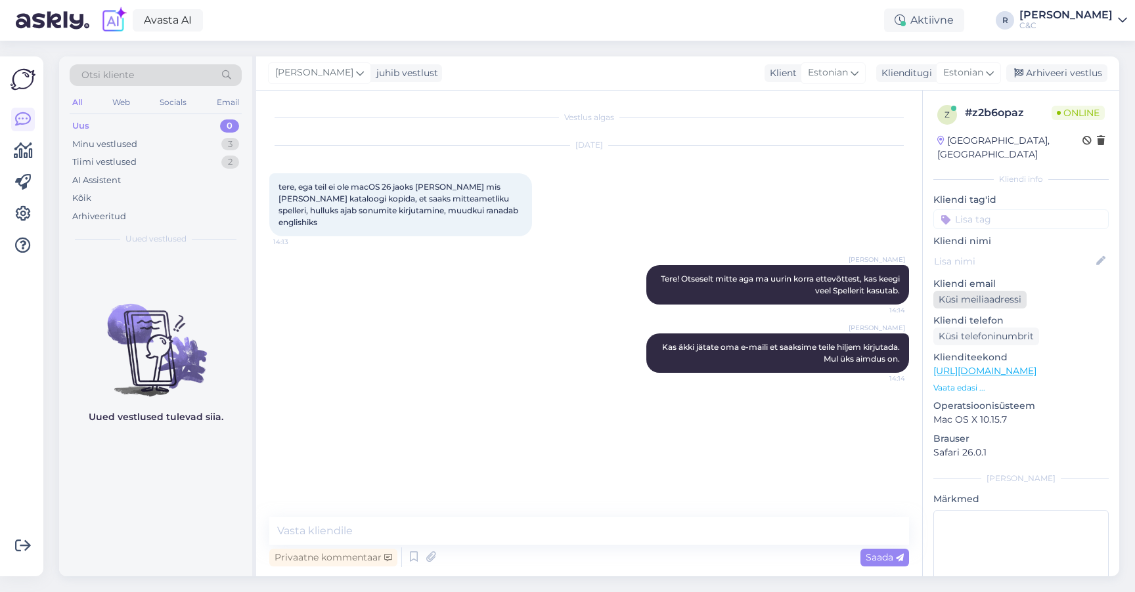
click at [975, 291] on div "Küsi meiliaadressi" at bounding box center [979, 300] width 93 height 18
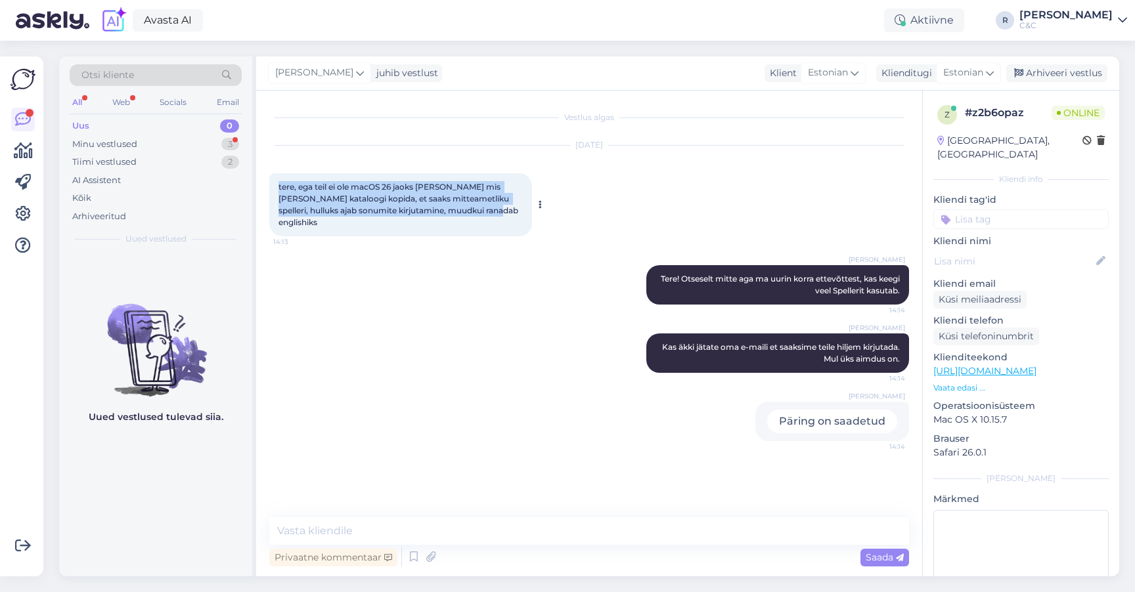
drag, startPoint x: 495, startPoint y: 209, endPoint x: 271, endPoint y: 190, distance: 225.4
click at [271, 190] on div "tere, ega teil ei ole macOS 26 jaoks [PERSON_NAME] mis [PERSON_NAME] kataloogi …" at bounding box center [400, 204] width 263 height 63
copy span "tere, ega teil ei ole macOS 26 jaoks [PERSON_NAME] mis [PERSON_NAME] kataloogi …"
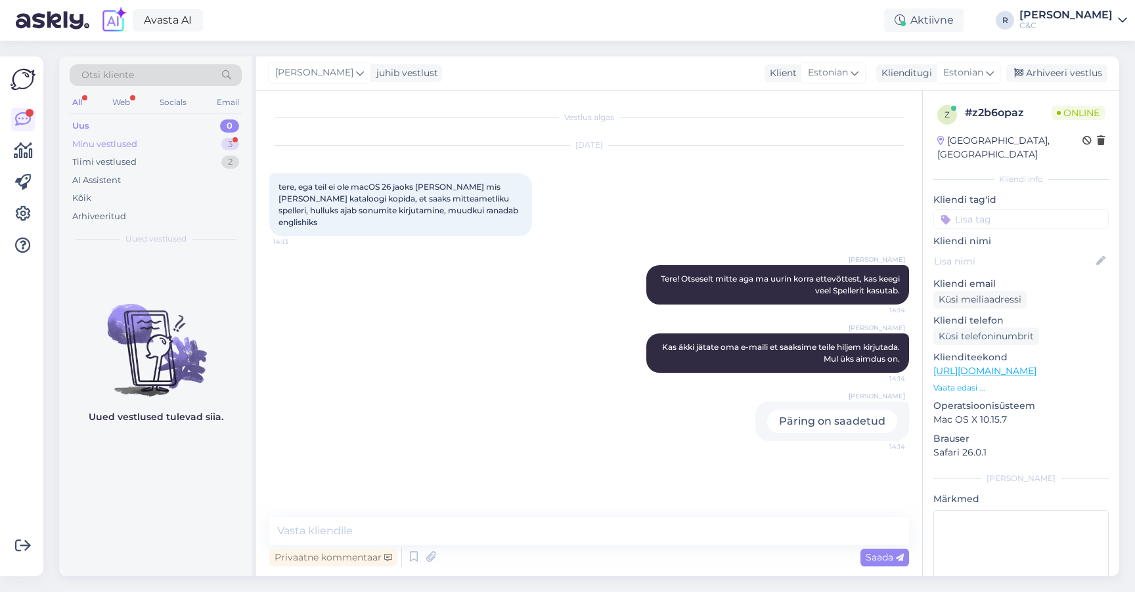
click at [209, 147] on div "Minu vestlused 3" at bounding box center [156, 144] width 172 height 18
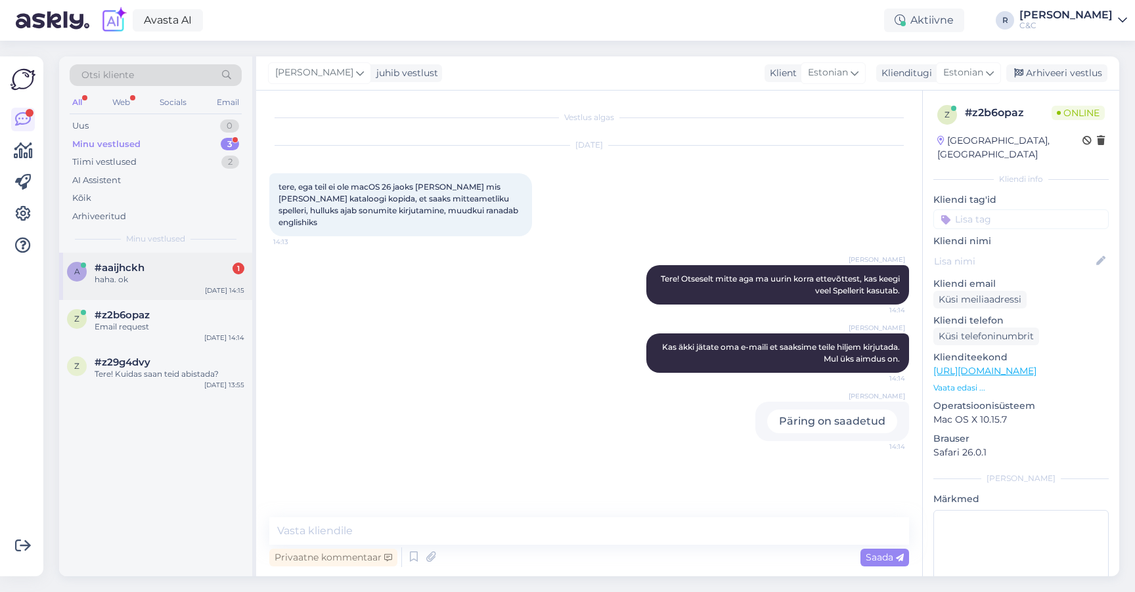
click at [153, 282] on div "haha. ok" at bounding box center [170, 280] width 150 height 12
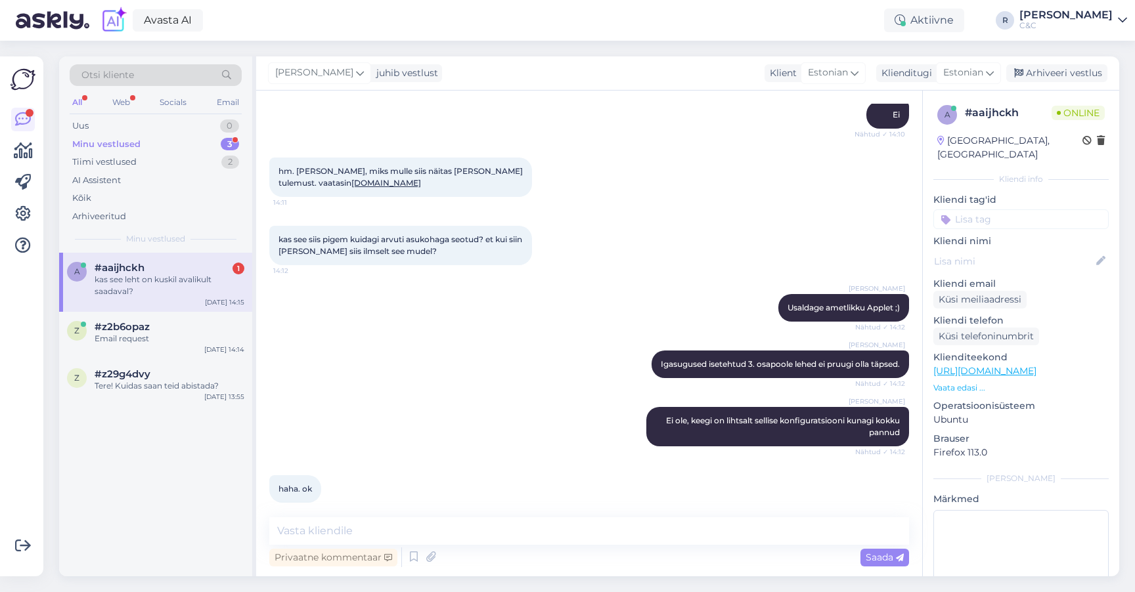
scroll to position [1626, 0]
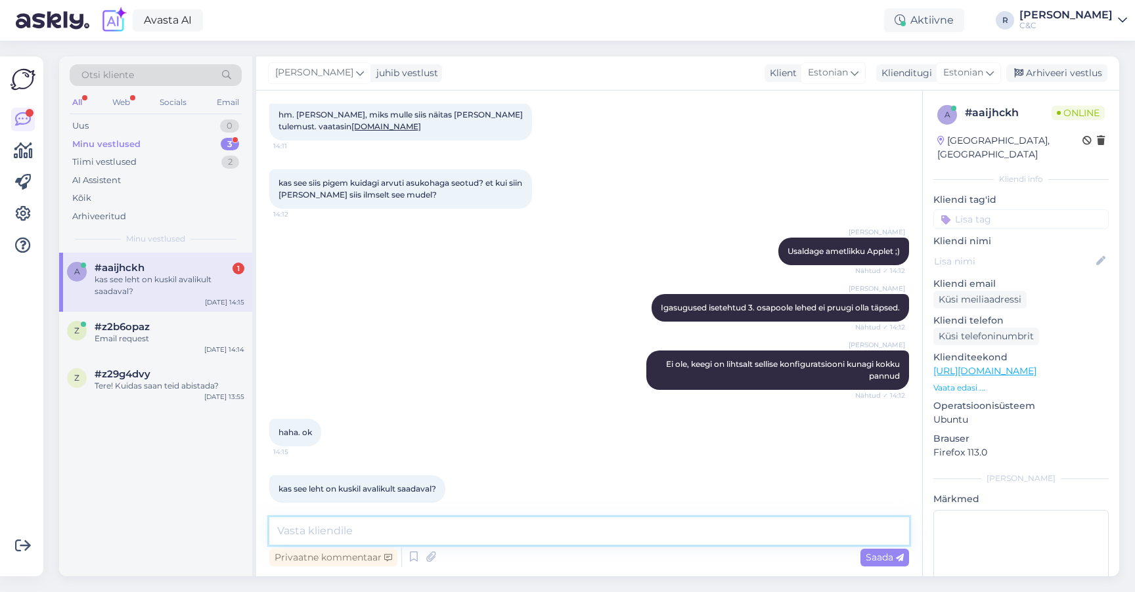
click at [395, 525] on textarea at bounding box center [589, 532] width 640 height 28
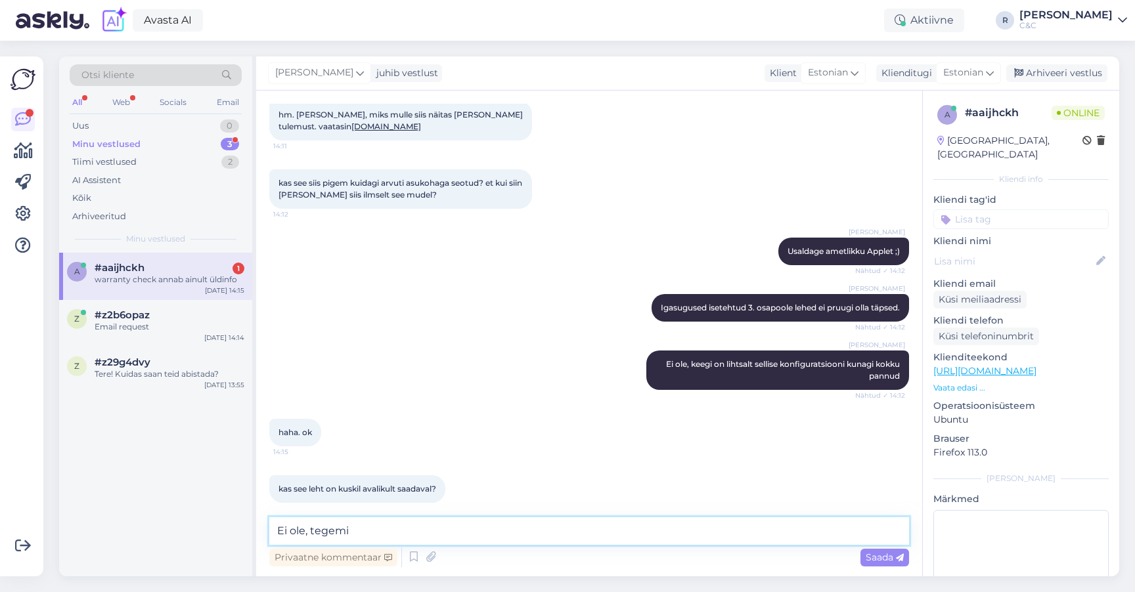
scroll to position [1683, 0]
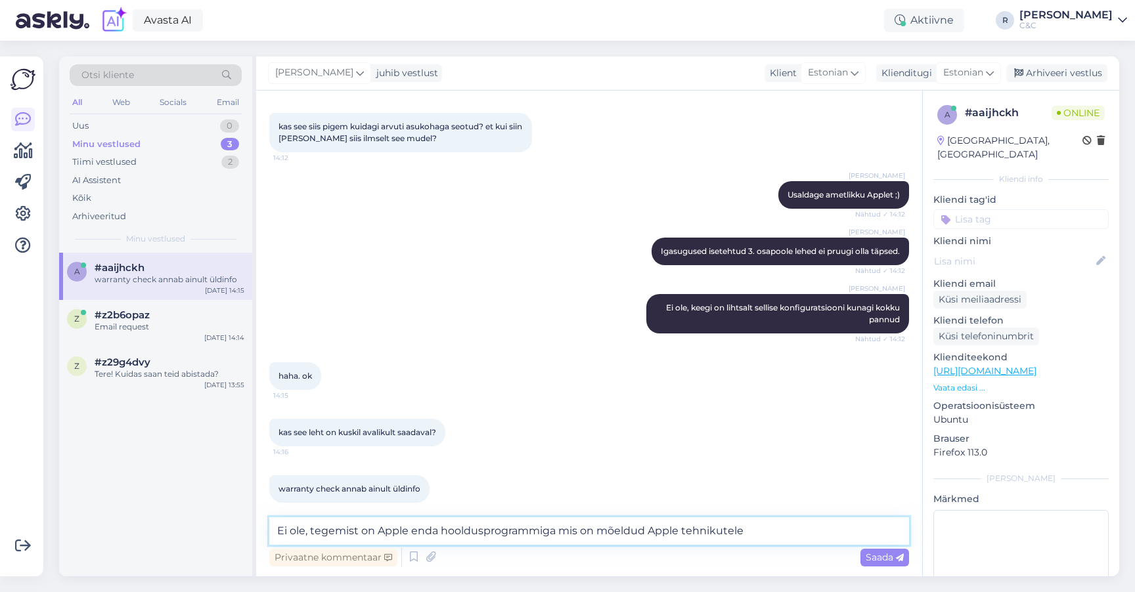
type textarea "Ei ole, tegemist on Apple enda hooldusprogrammiga mis on mõeldud Apple tehnikut…"
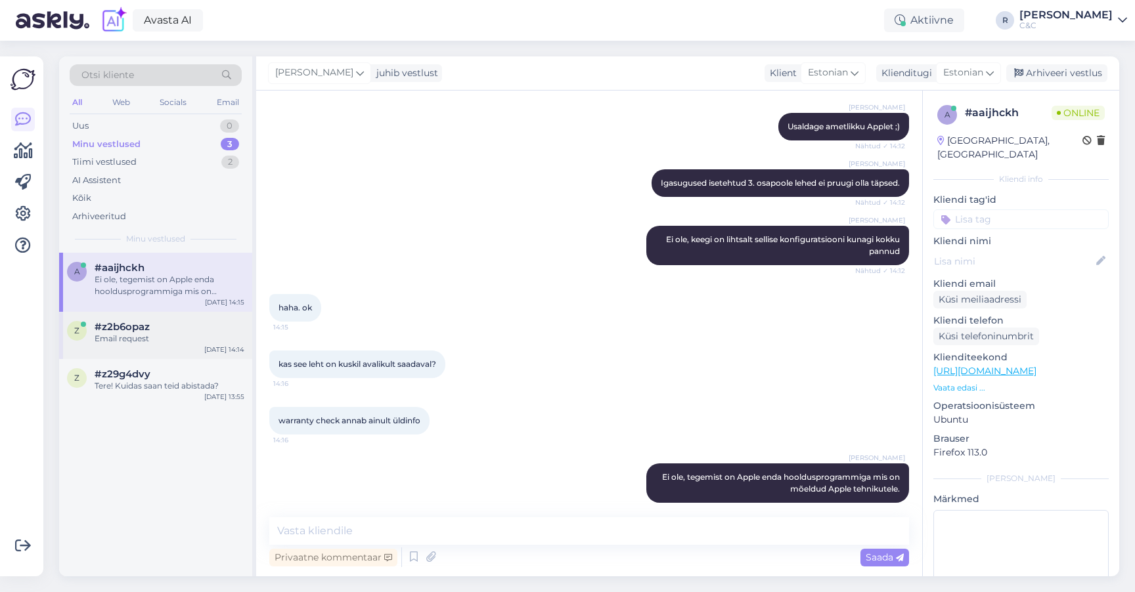
click at [171, 317] on div "z #z2b6opaz Email request [DATE] 14:14" at bounding box center [155, 335] width 193 height 47
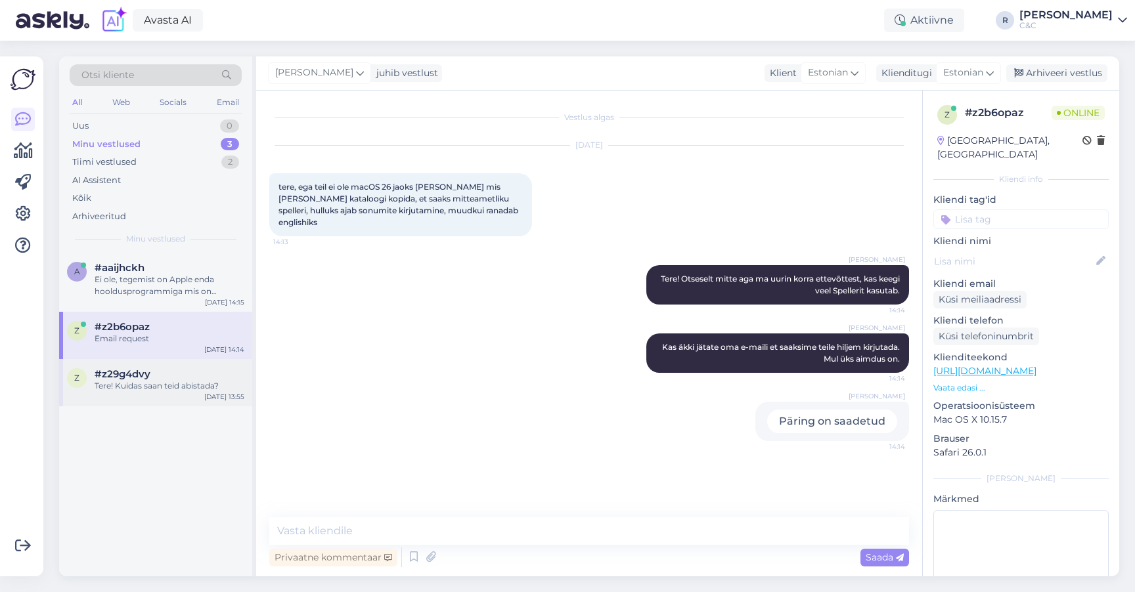
click at [151, 376] on div "#z29g4dvy" at bounding box center [170, 374] width 150 height 12
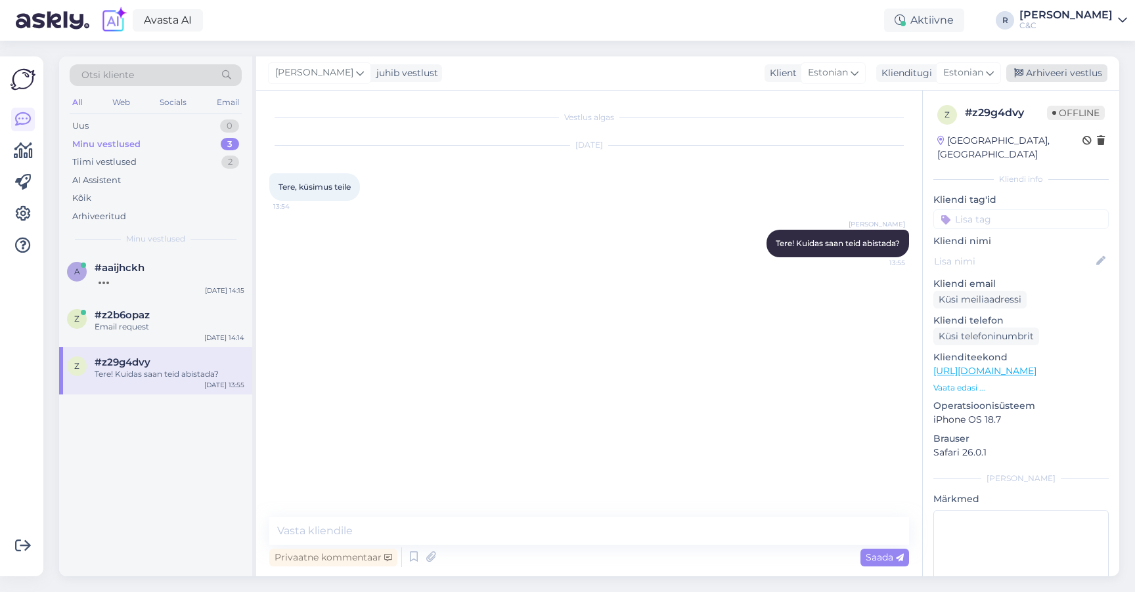
click at [1057, 66] on div "Arhiveeri vestlus" at bounding box center [1056, 73] width 101 height 18
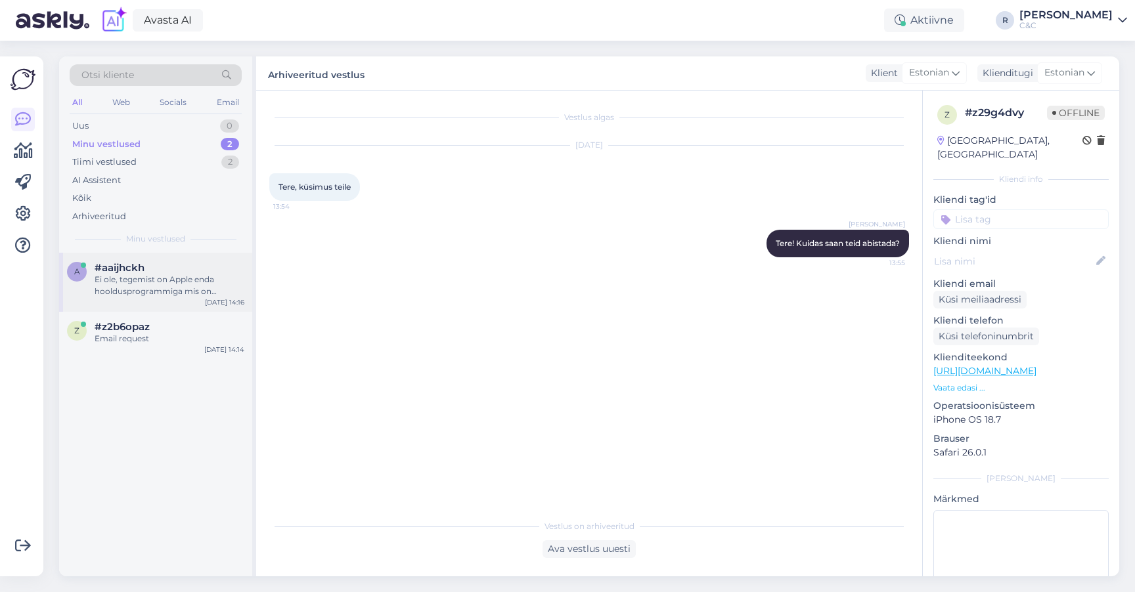
click at [169, 262] on div "#aaijhckh" at bounding box center [170, 268] width 150 height 12
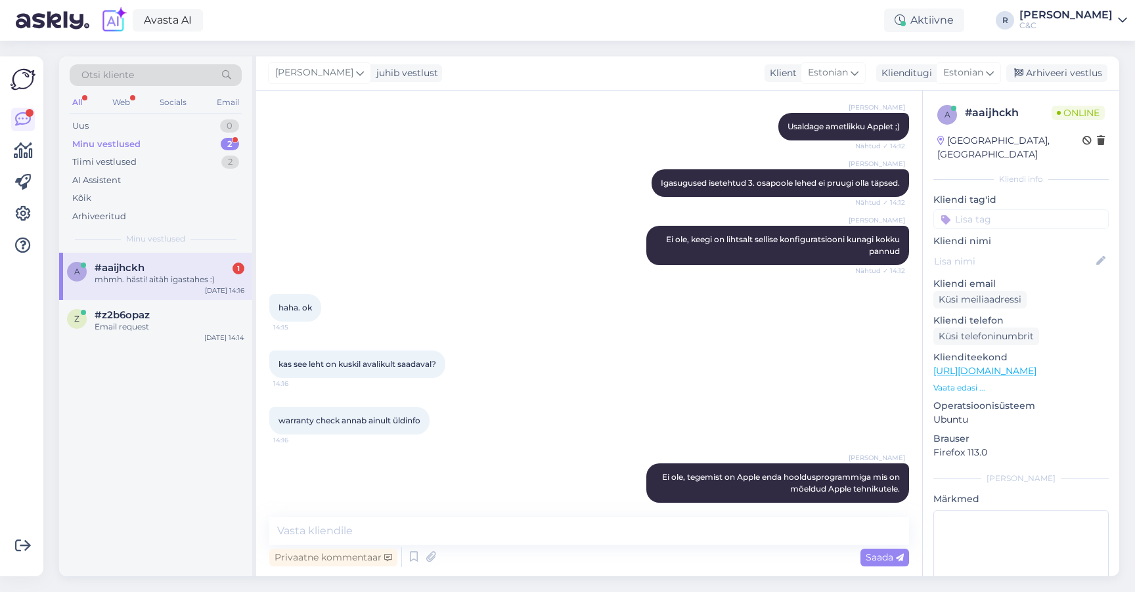
scroll to position [1808, 0]
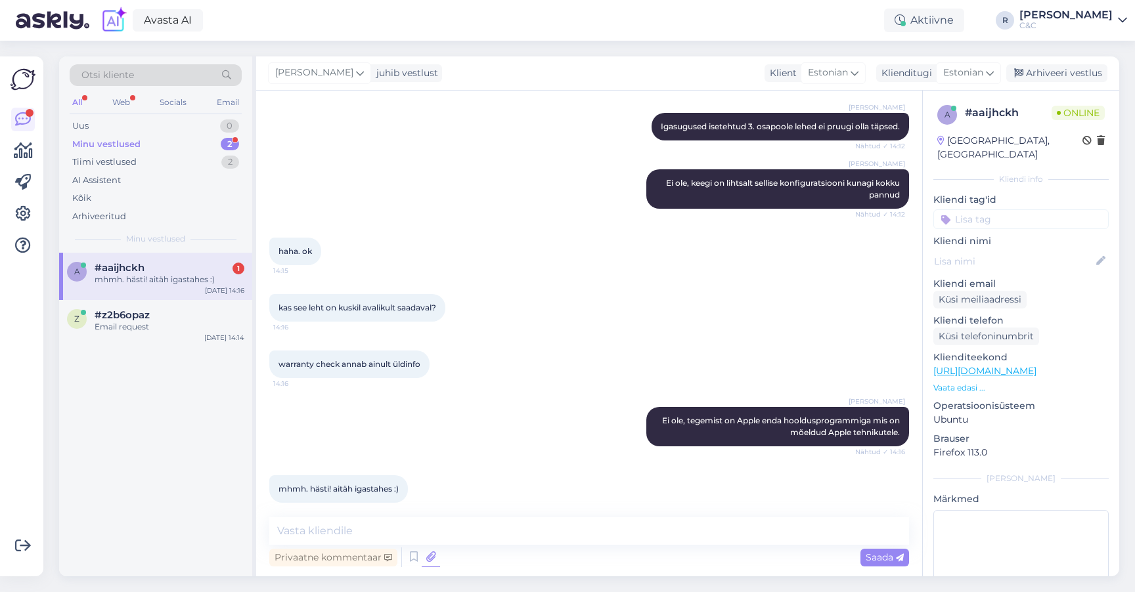
click at [437, 556] on icon at bounding box center [431, 558] width 18 height 20
click at [424, 527] on textarea at bounding box center [589, 532] width 640 height 28
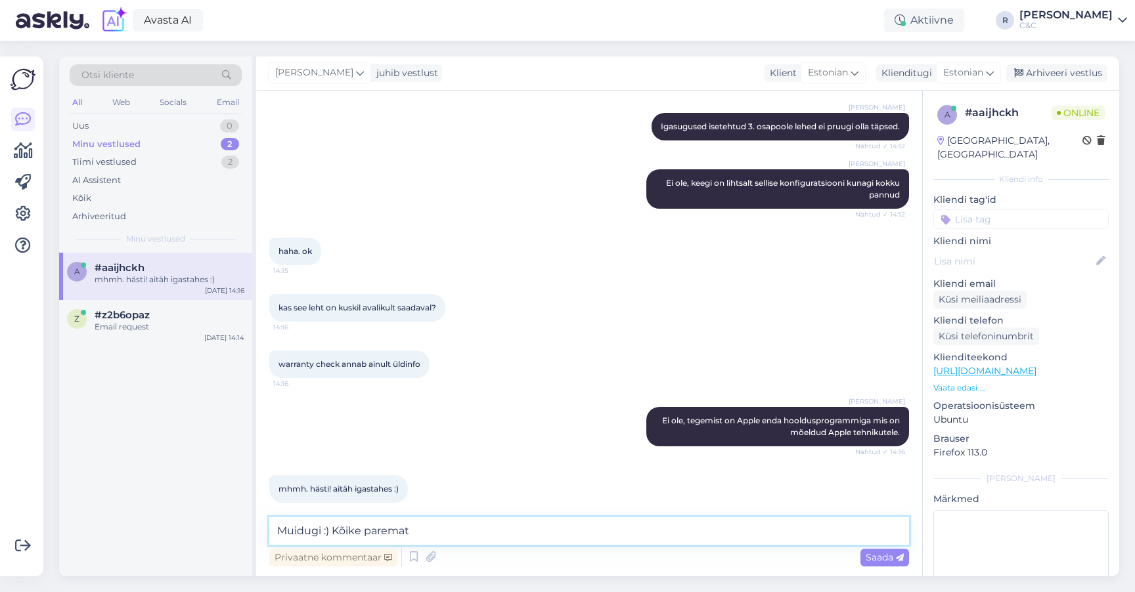
type textarea "Muidugi :) Kõike paremat!"
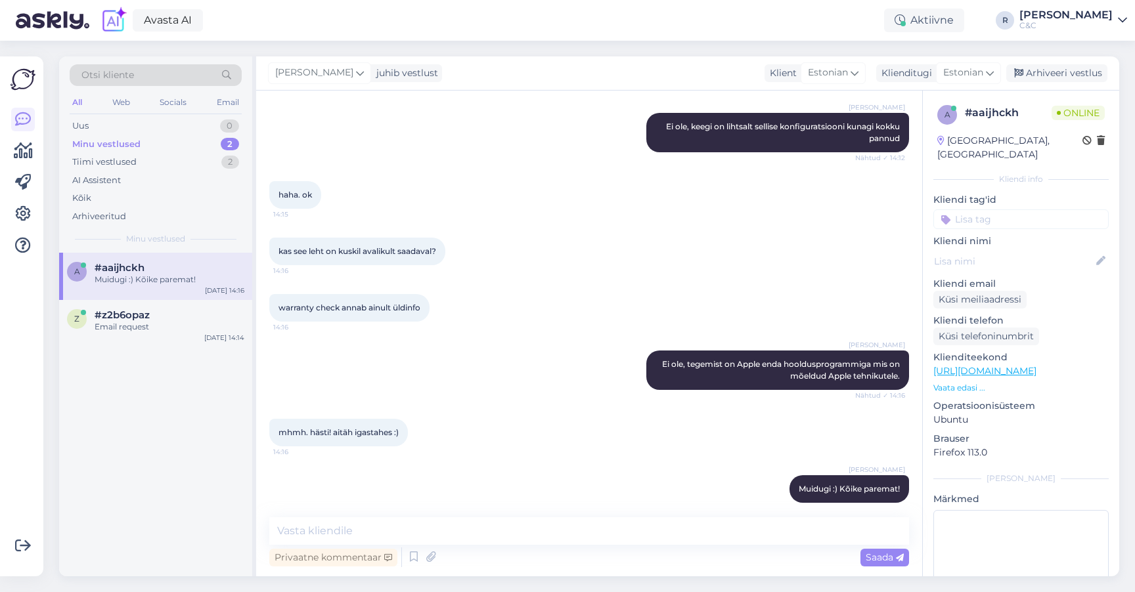
click at [1080, 94] on div "a # aaijhckh Online [GEOGRAPHIC_DATA], [GEOGRAPHIC_DATA] Kliendi info Kliendi t…" at bounding box center [1021, 370] width 196 height 558
click at [1080, 77] on div "Arhiveeri vestlus" at bounding box center [1056, 73] width 101 height 18
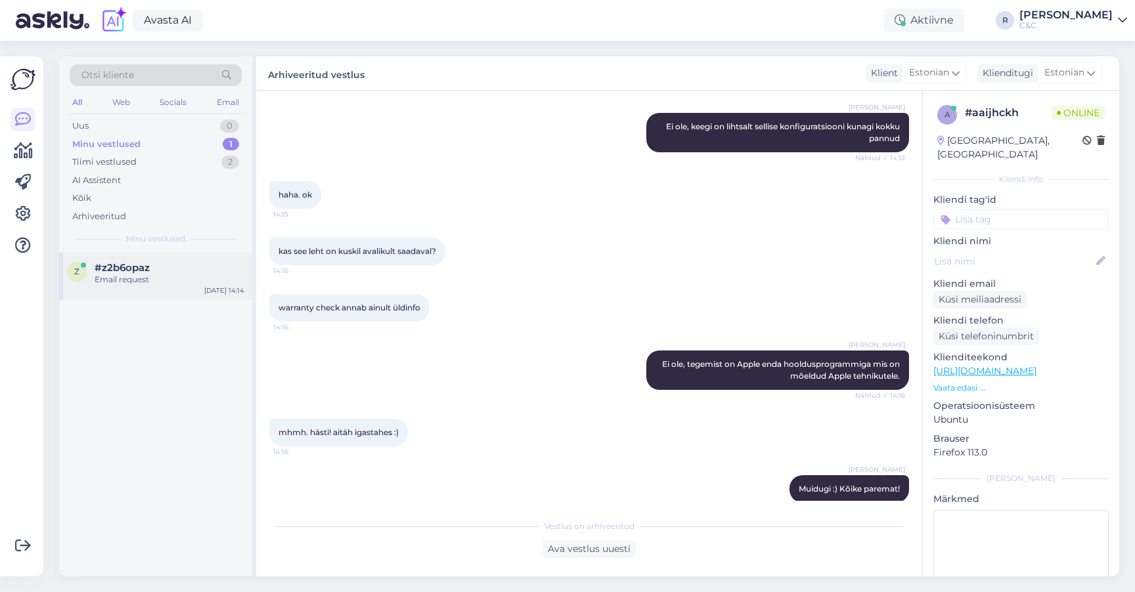
click at [206, 271] on div "#z2b6opaz" at bounding box center [170, 268] width 150 height 12
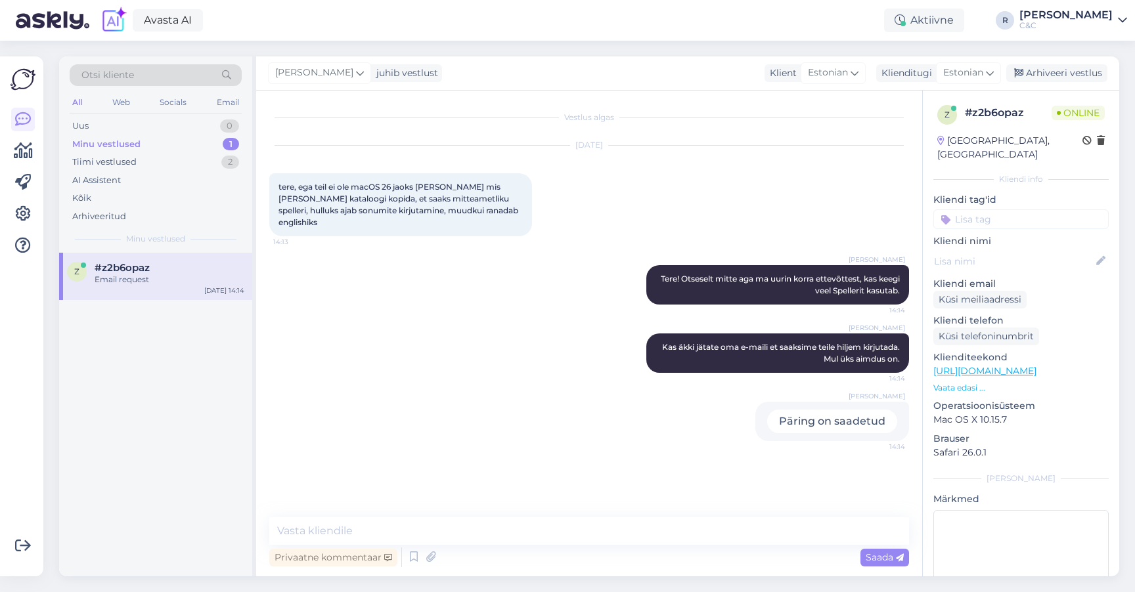
scroll to position [0, 0]
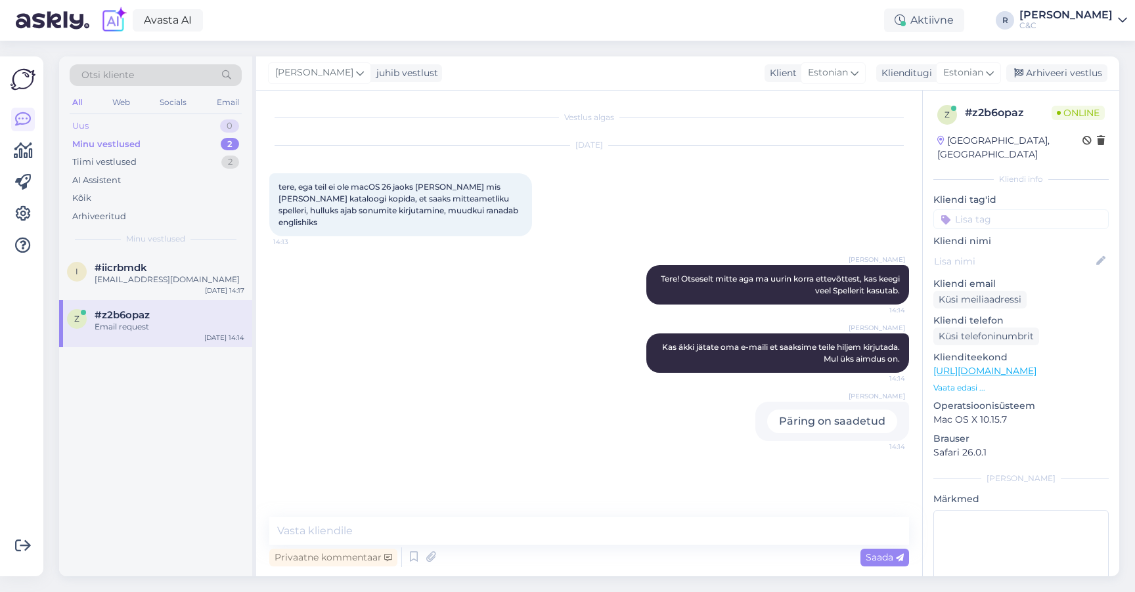
click at [215, 128] on div "Uus 0" at bounding box center [156, 126] width 172 height 18
